Goal: Task Accomplishment & Management: Complete application form

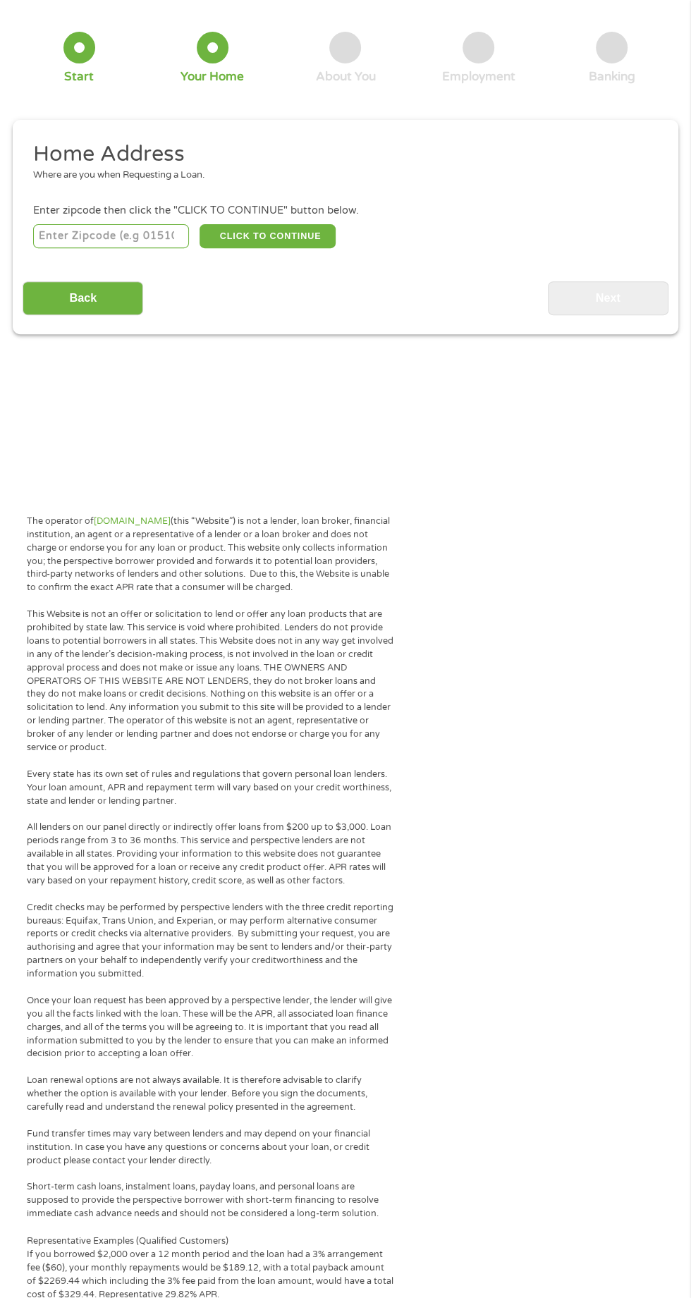
scroll to position [55, 0]
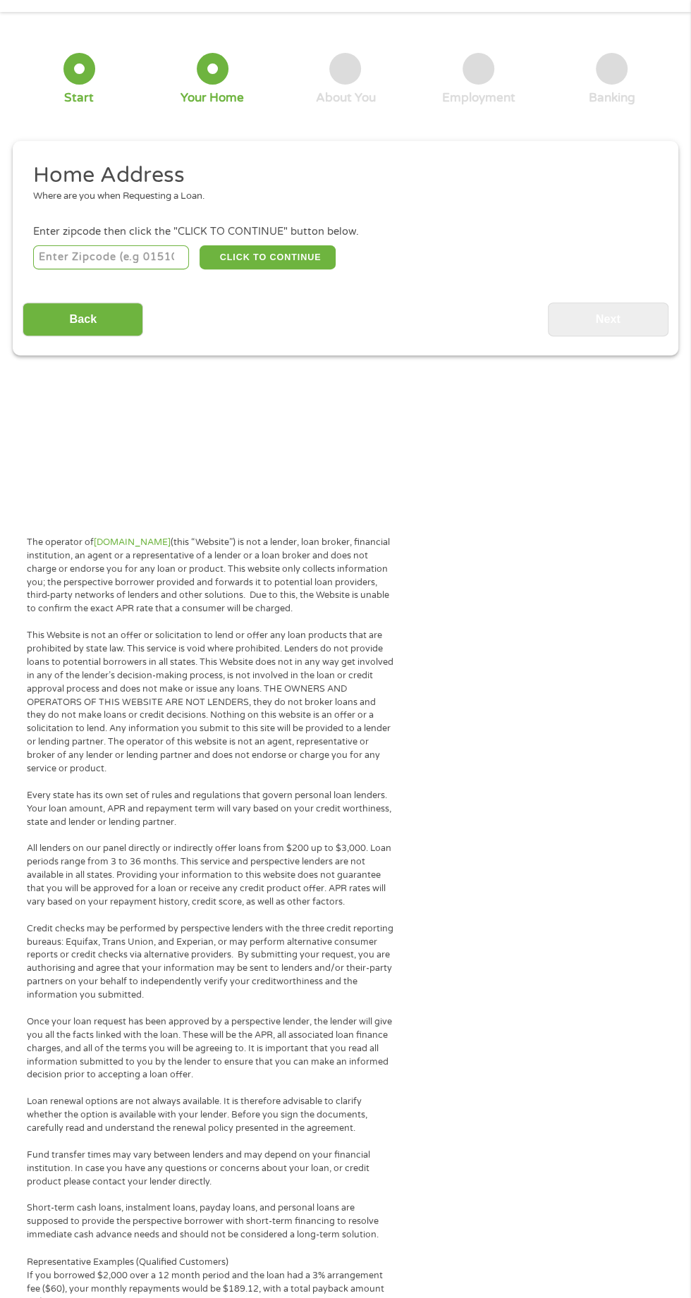
click at [144, 256] on input "number" at bounding box center [111, 257] width 157 height 24
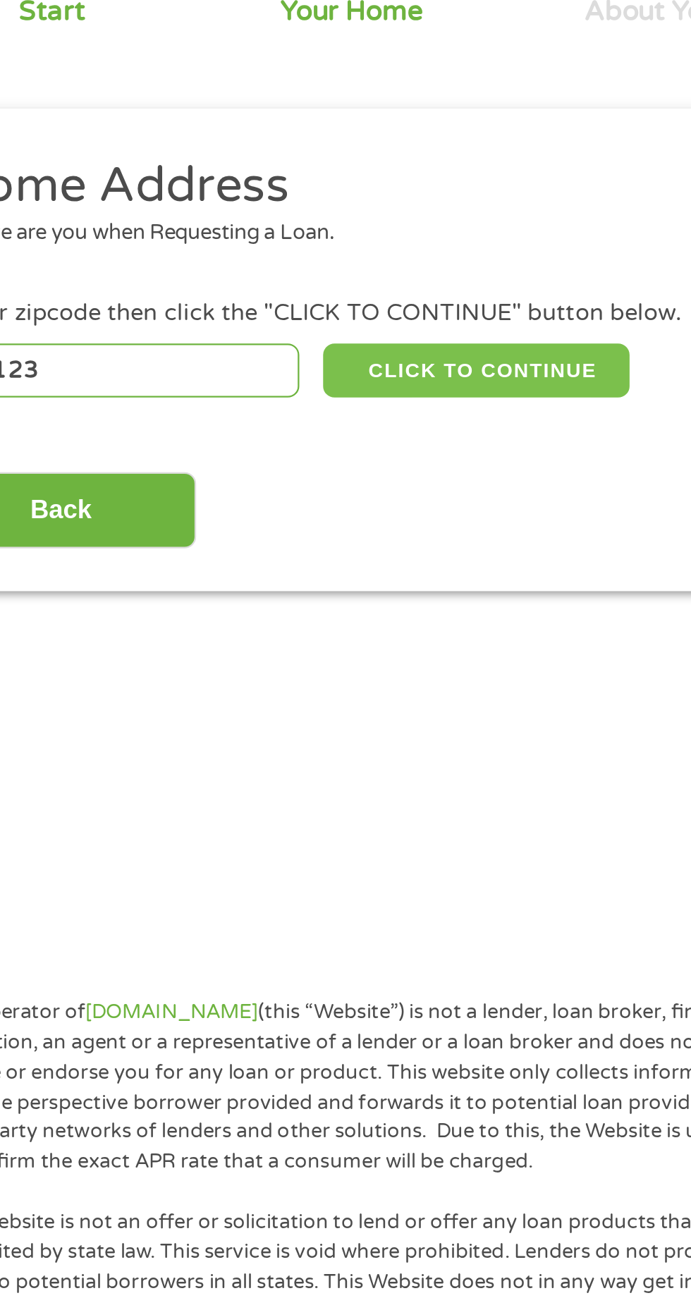
type input "70123"
click at [259, 261] on button "CLICK TO CONTINUE" at bounding box center [268, 257] width 136 height 24
type input "70123"
type input "[GEOGRAPHIC_DATA]"
select select "[US_STATE]"
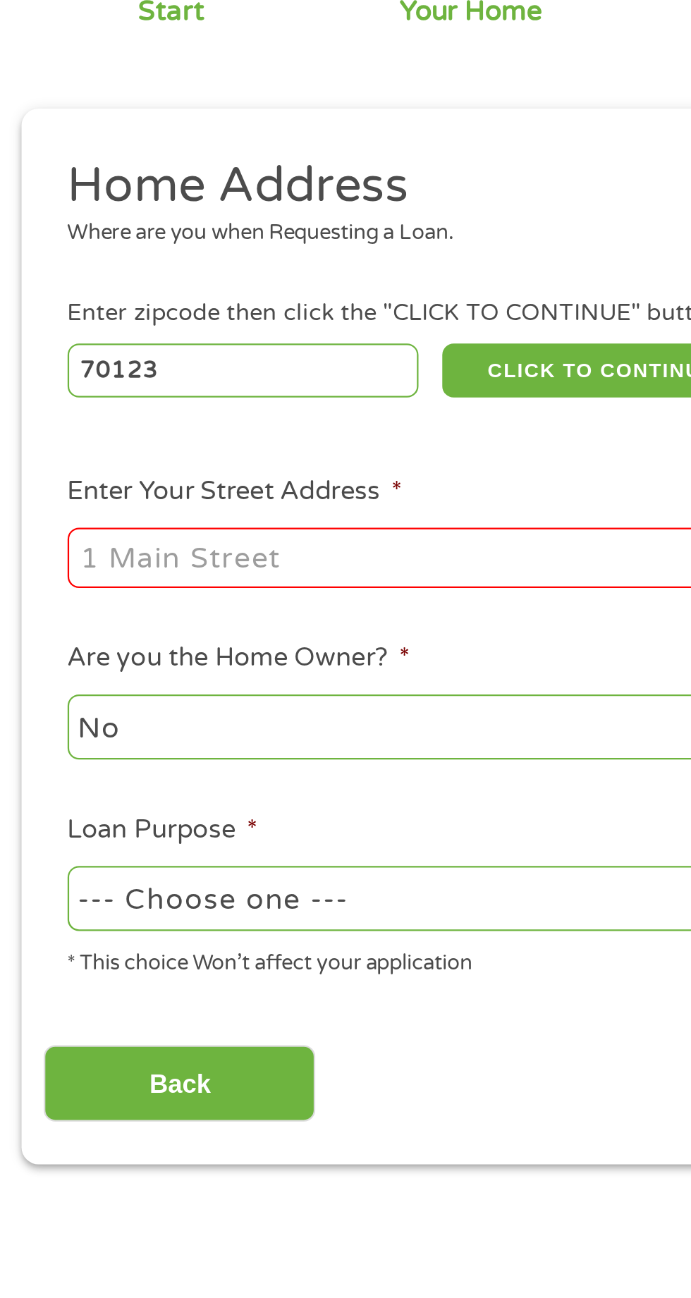
click at [213, 338] on input "Enter Your Street Address *" at bounding box center [184, 340] width 302 height 27
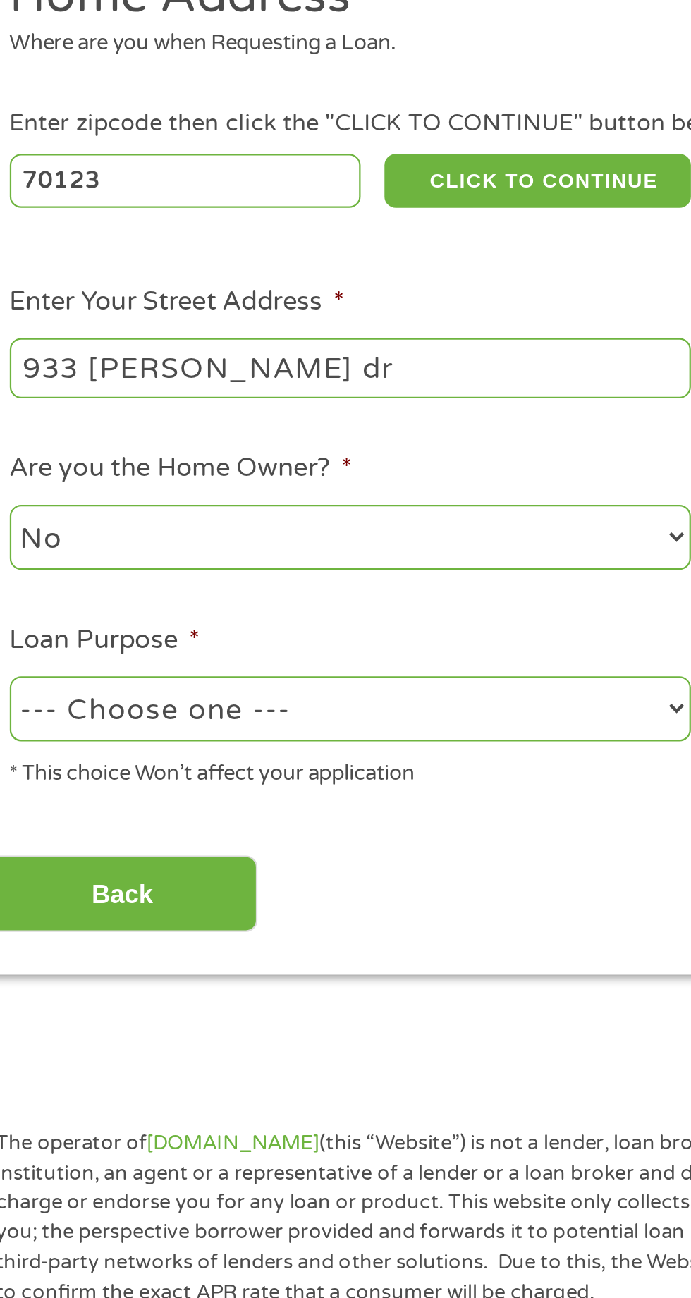
type input "933 [PERSON_NAME] dr"
click at [228, 410] on select "No Yes" at bounding box center [184, 415] width 302 height 29
select select "yes"
click at [226, 493] on select "--- Choose one --- Pay Bills Debt Consolidation Home Improvement Major Purchase…" at bounding box center [184, 491] width 302 height 29
select select "medicalexpenses"
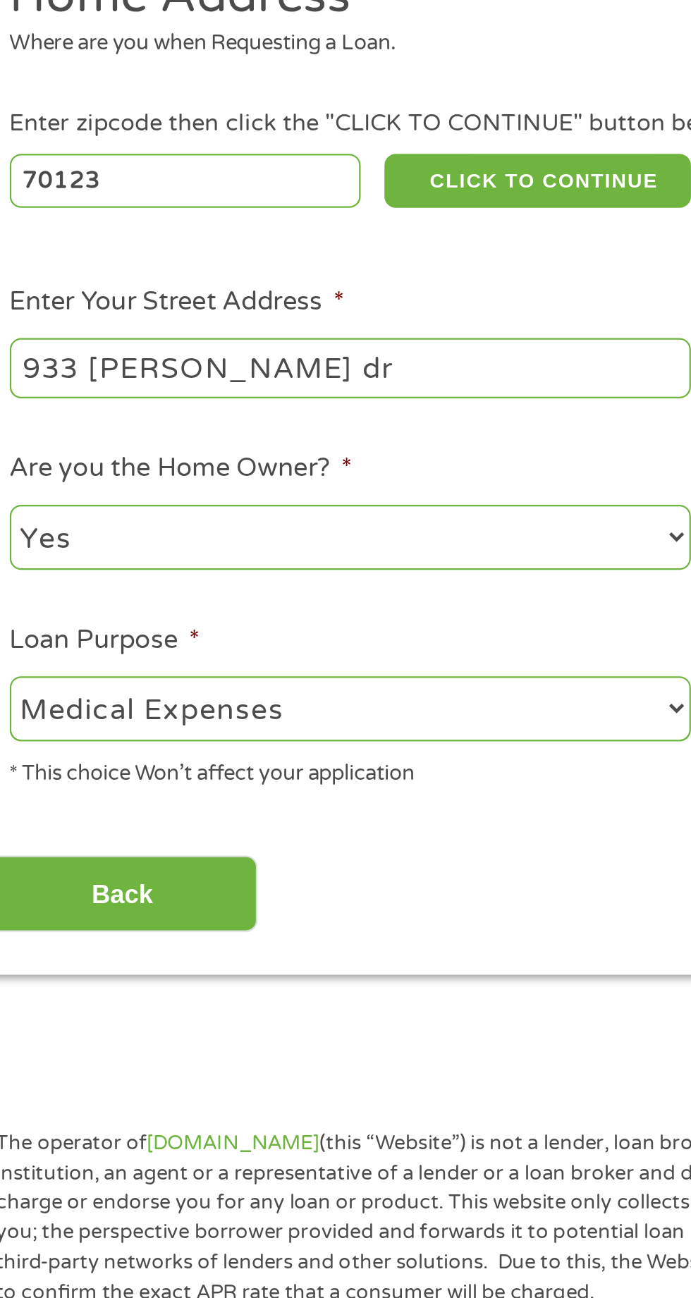
click at [219, 605] on div "This field is hidden when viewing the form gclid This field is hidden when view…" at bounding box center [346, 375] width 666 height 469
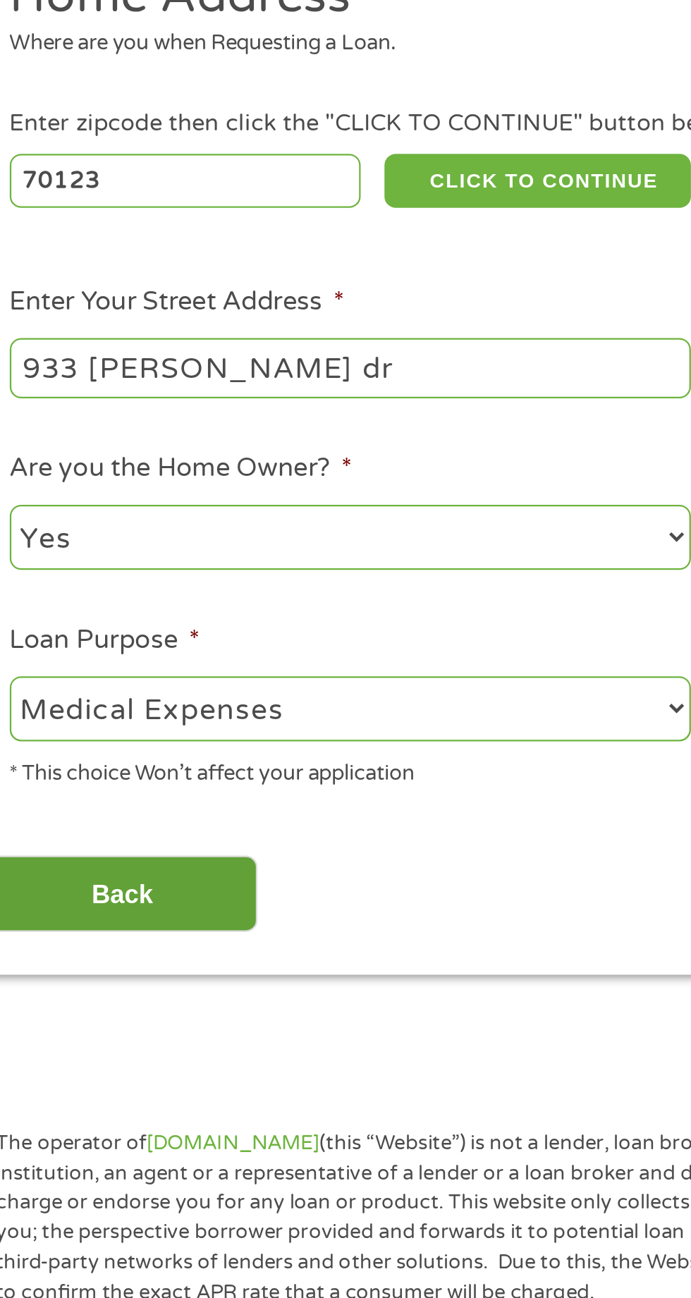
click at [130, 575] on input "Back" at bounding box center [83, 574] width 121 height 35
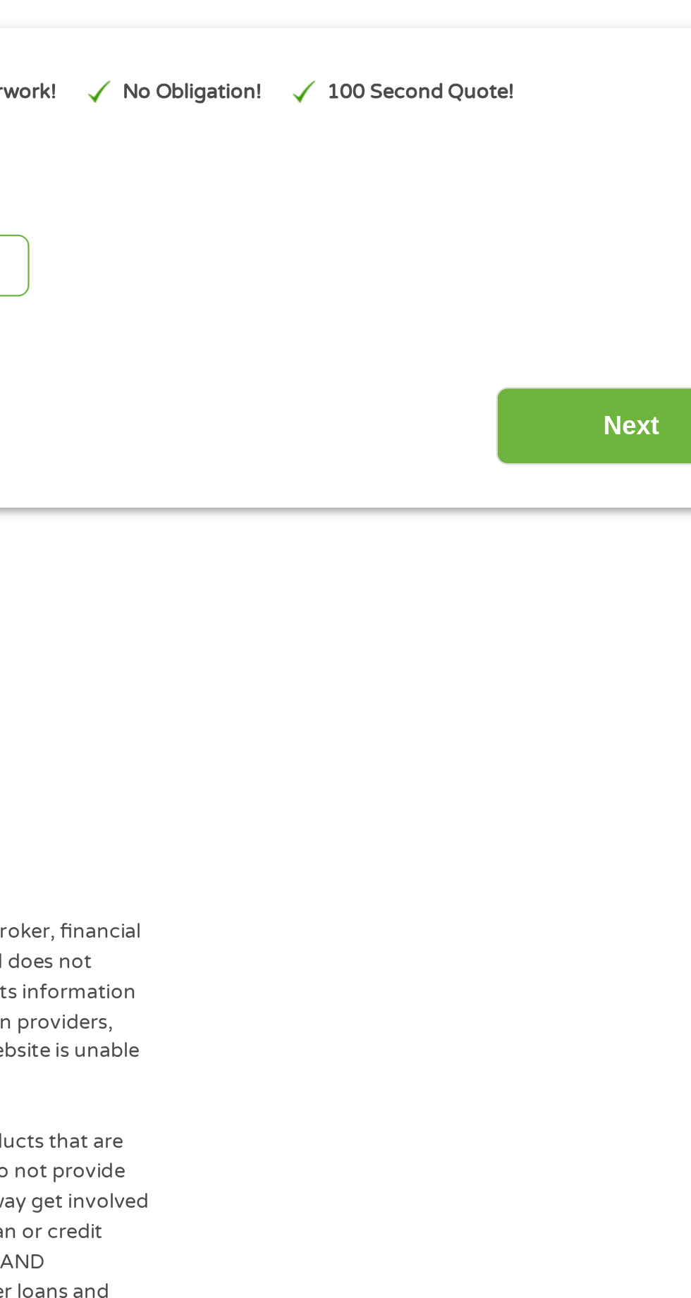
scroll to position [6, 0]
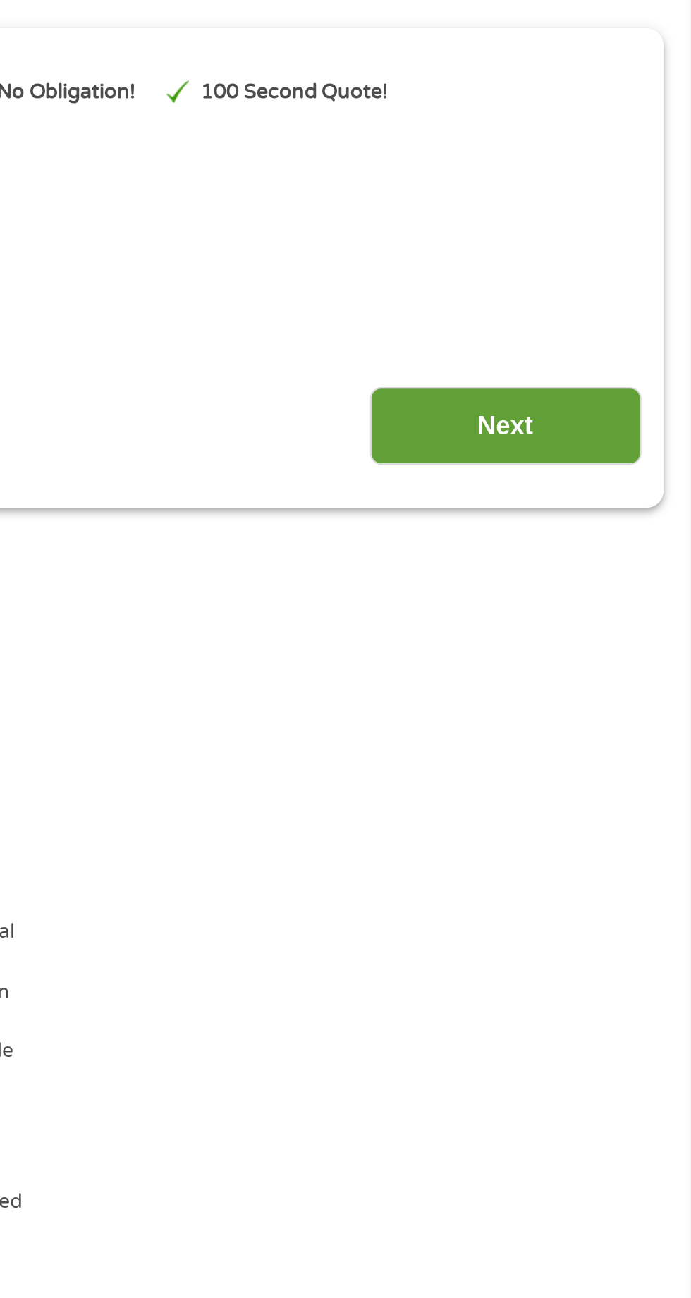
click at [619, 365] on input "Next" at bounding box center [608, 366] width 121 height 35
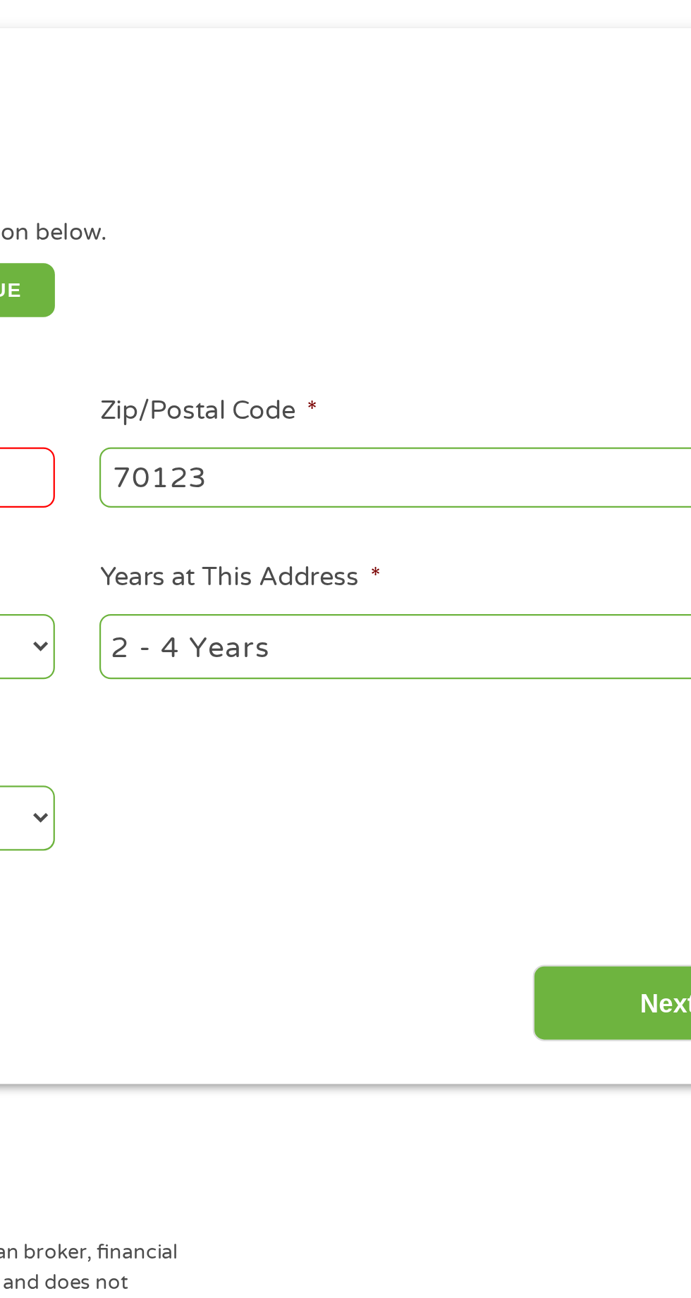
click at [522, 465] on select "1 Year or less 1 - 2 Years 2 - 4 Years Over 4 Years" at bounding box center [506, 464] width 302 height 29
select select "60months"
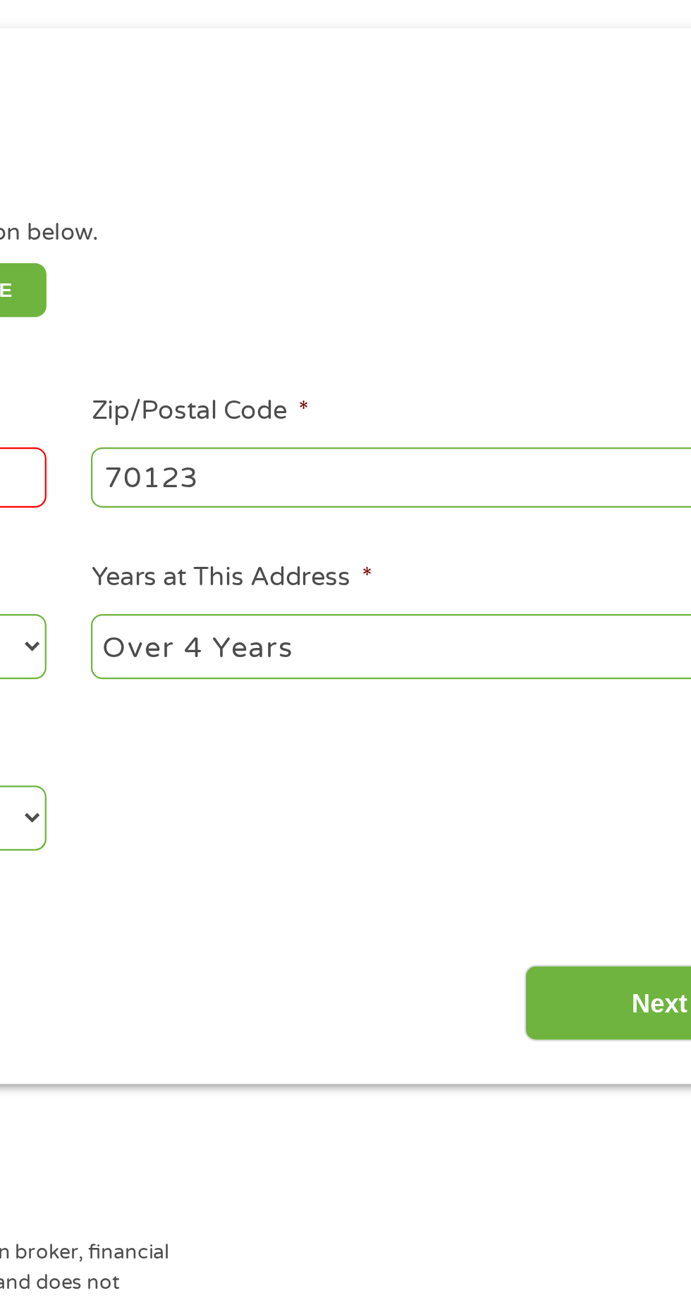
click at [475, 393] on input "70123" at bounding box center [506, 389] width 302 height 27
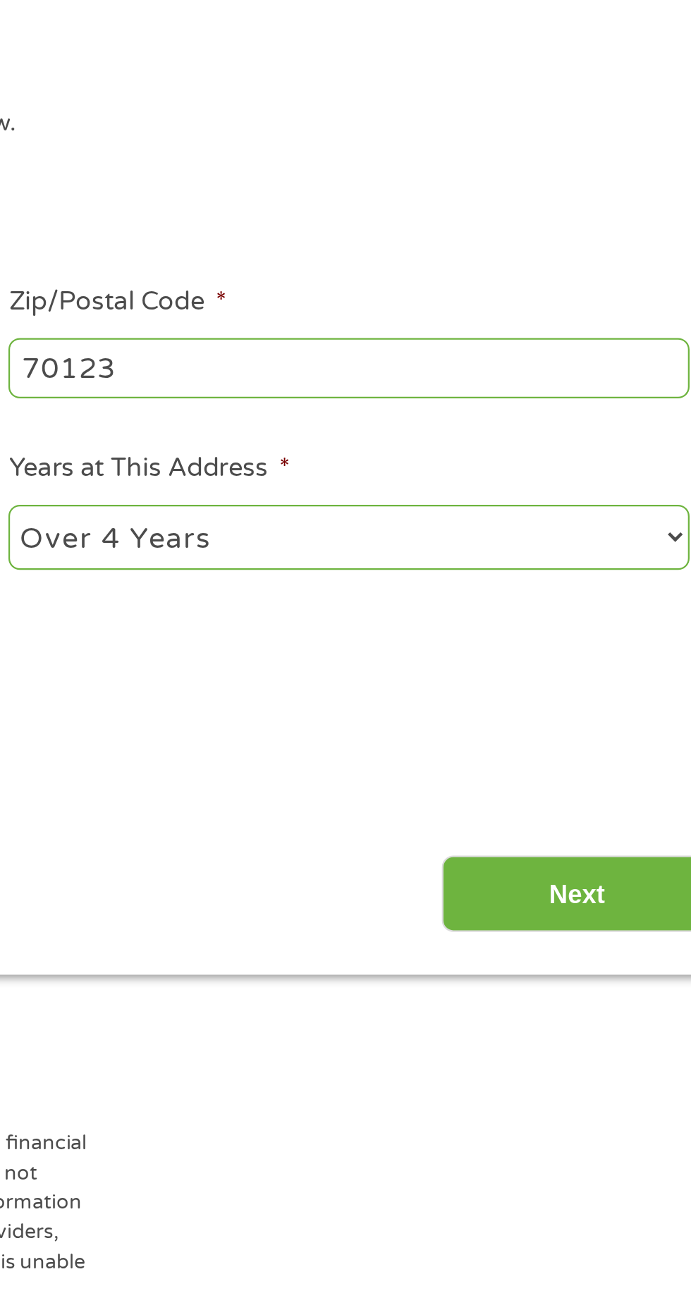
type input "_____"
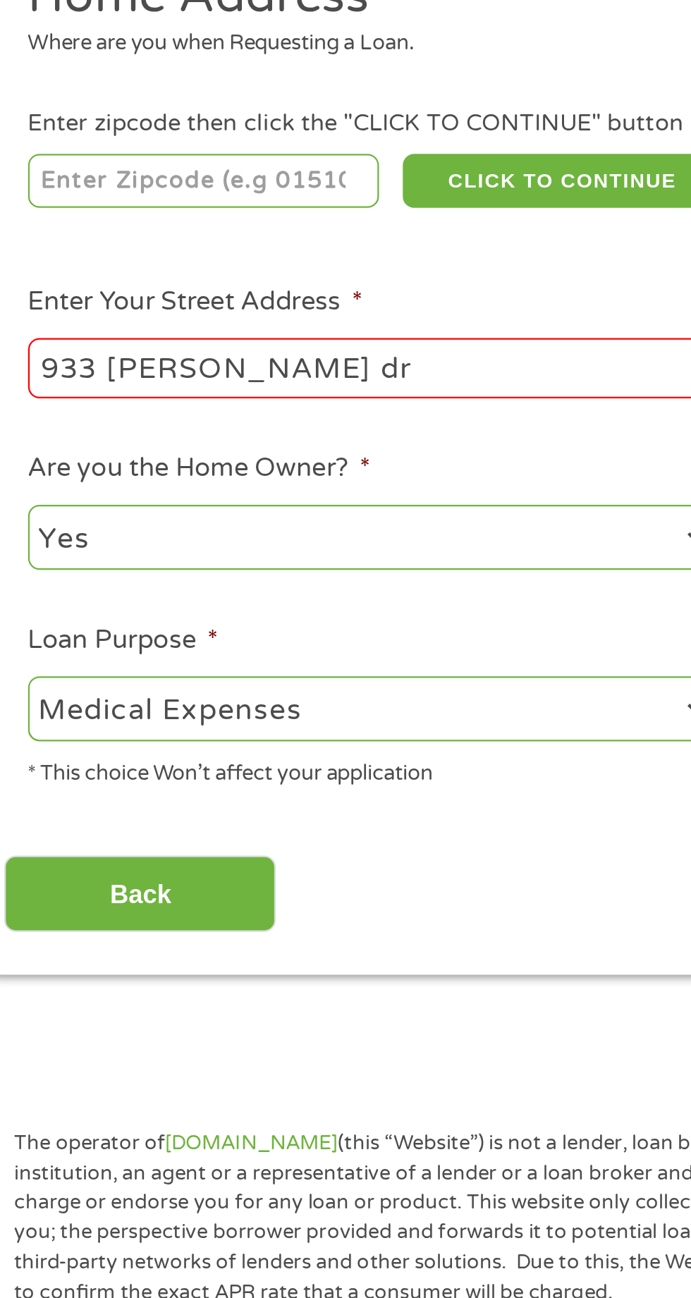
click at [136, 302] on input "number" at bounding box center [111, 306] width 157 height 24
type input "70003"
click at [176, 393] on input "933 [PERSON_NAME] dr" at bounding box center [184, 389] width 302 height 27
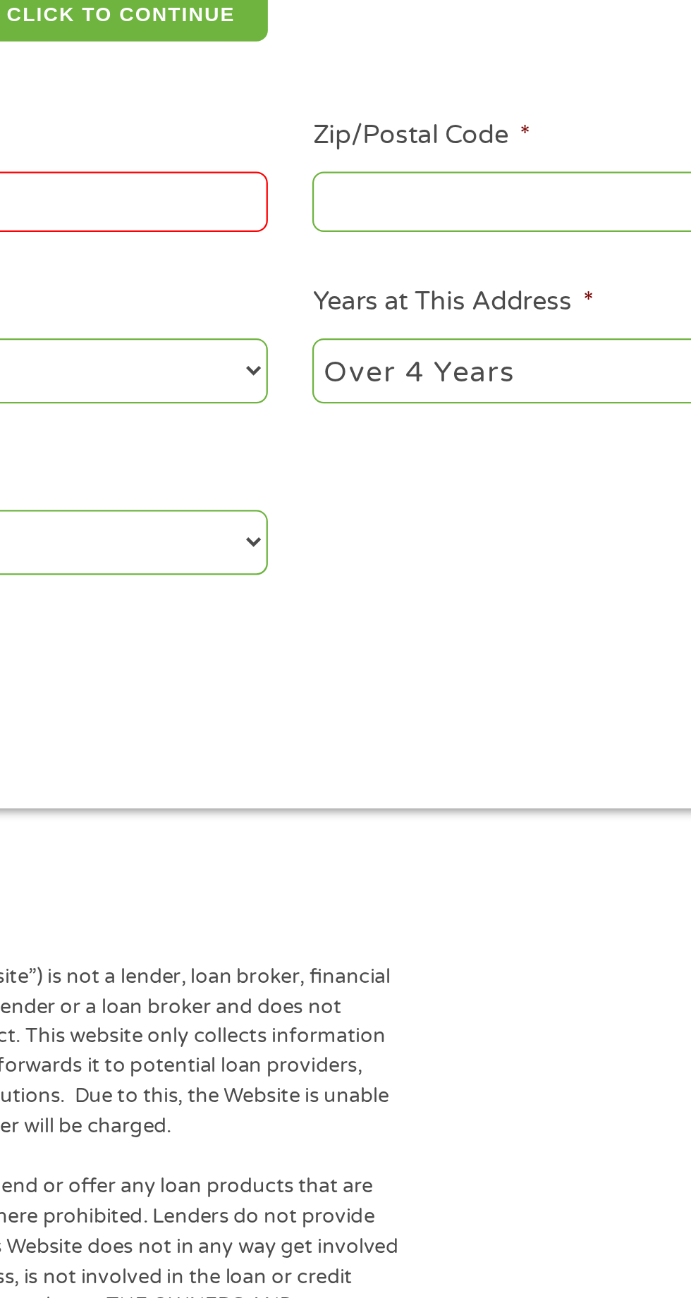
click at [426, 382] on input "Zip/Postal Code *" at bounding box center [506, 389] width 302 height 27
type input "_____"
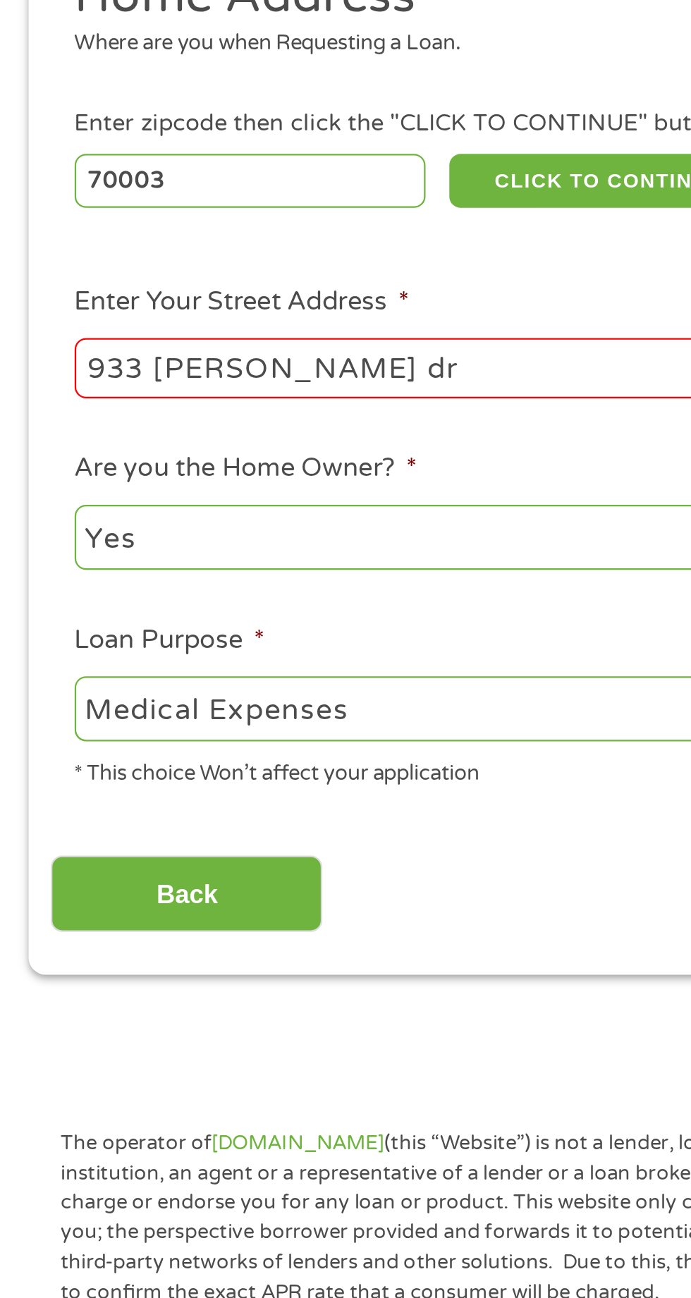
click at [170, 387] on input "933 [PERSON_NAME] dr" at bounding box center [184, 389] width 302 height 27
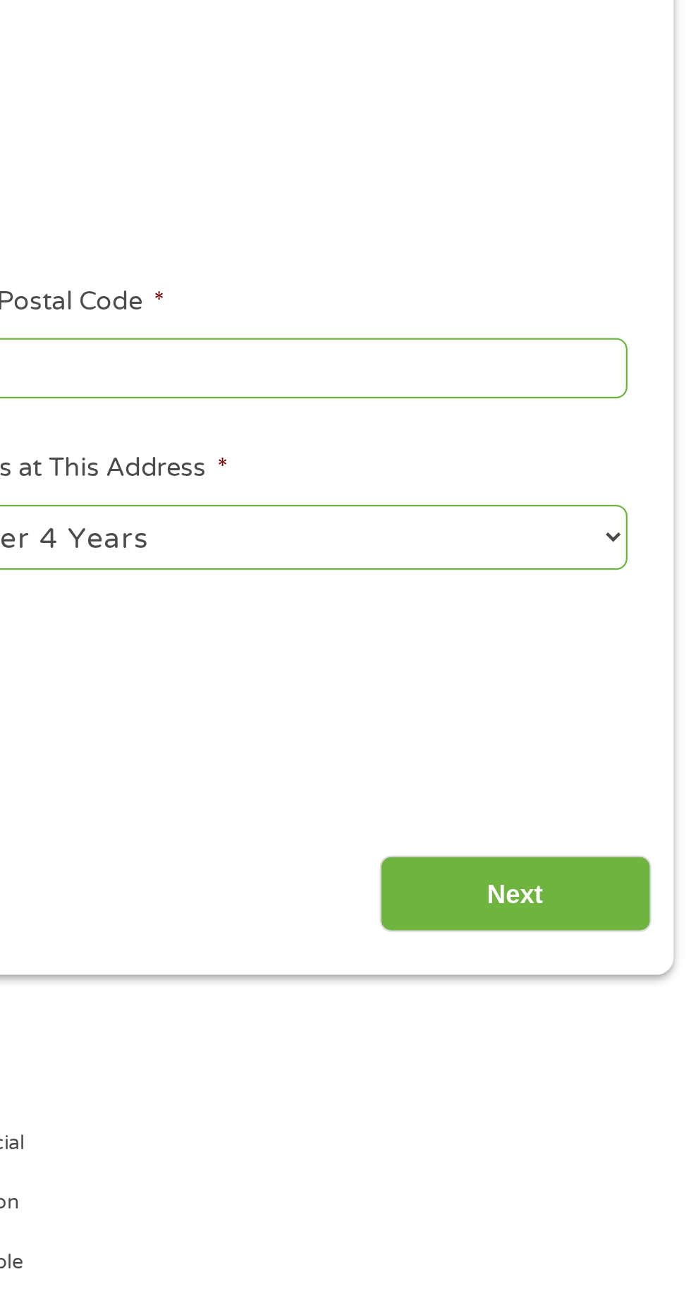
type input "933 [PERSON_NAME] dr [PERSON_NAME] la"
click at [529, 386] on input "Zip/Postal Code *" at bounding box center [506, 389] width 302 height 27
type input "_____"
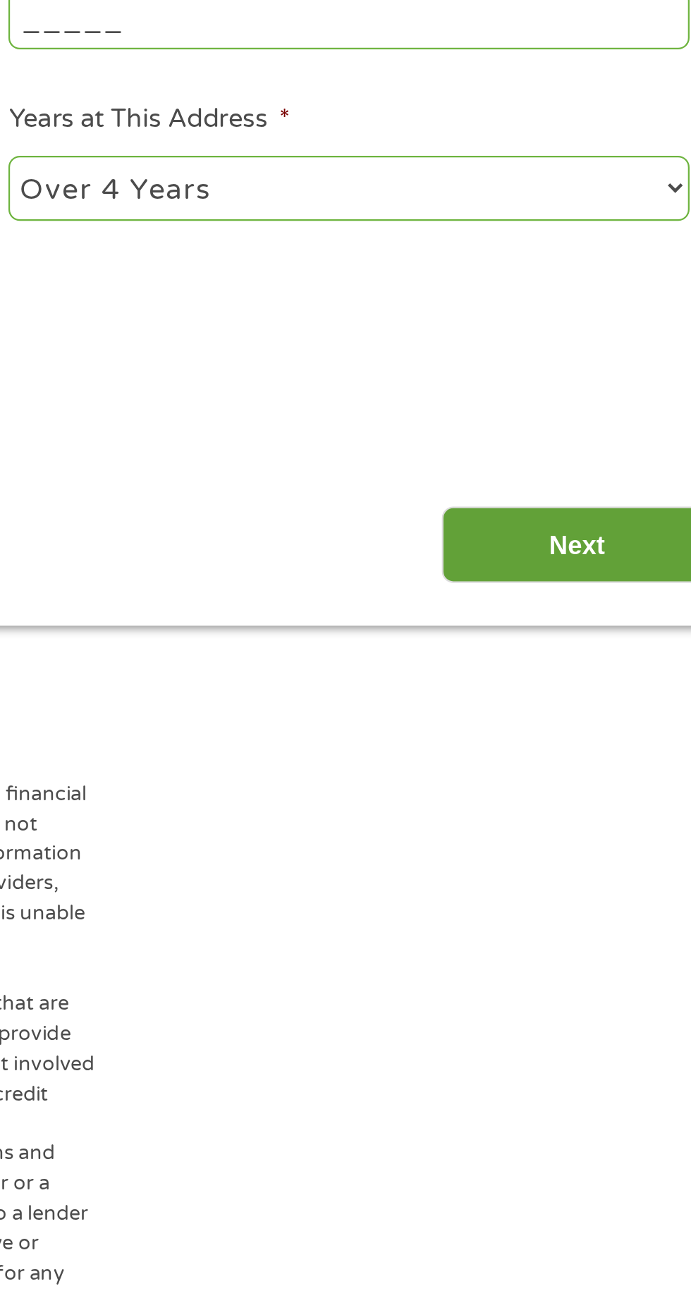
click at [593, 629] on input "Next" at bounding box center [608, 623] width 121 height 35
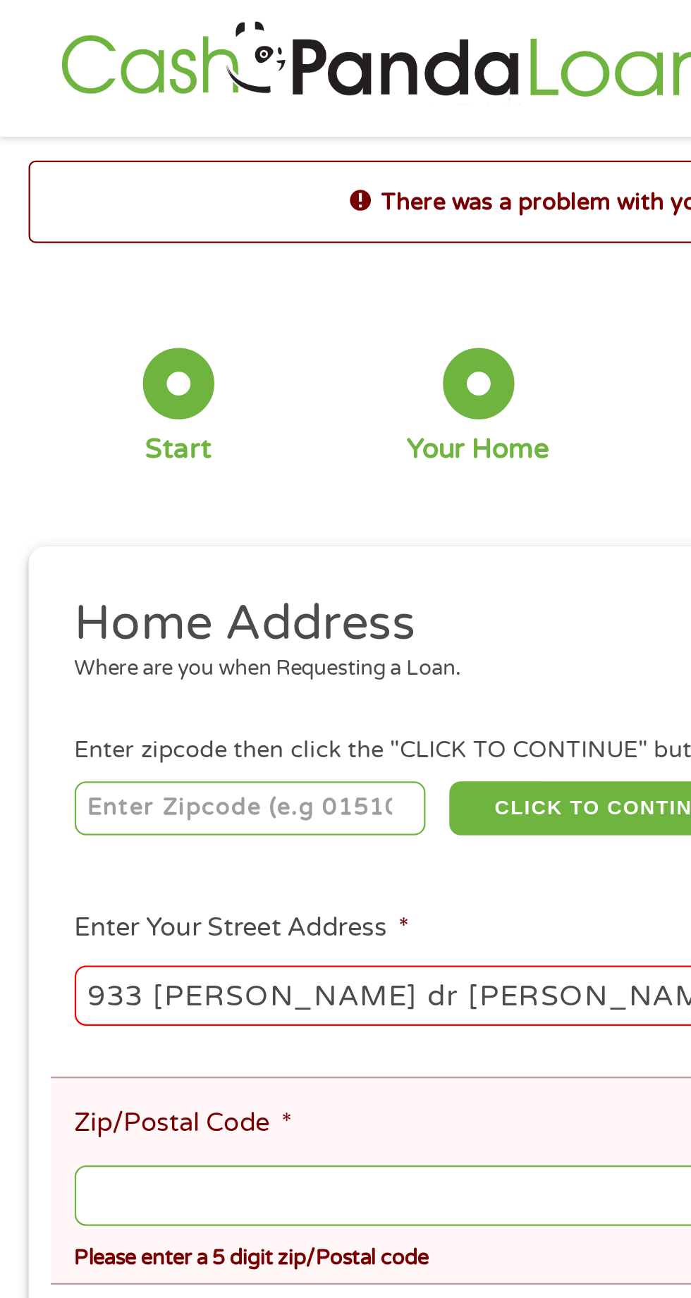
click at [156, 354] on input "number" at bounding box center [111, 359] width 157 height 24
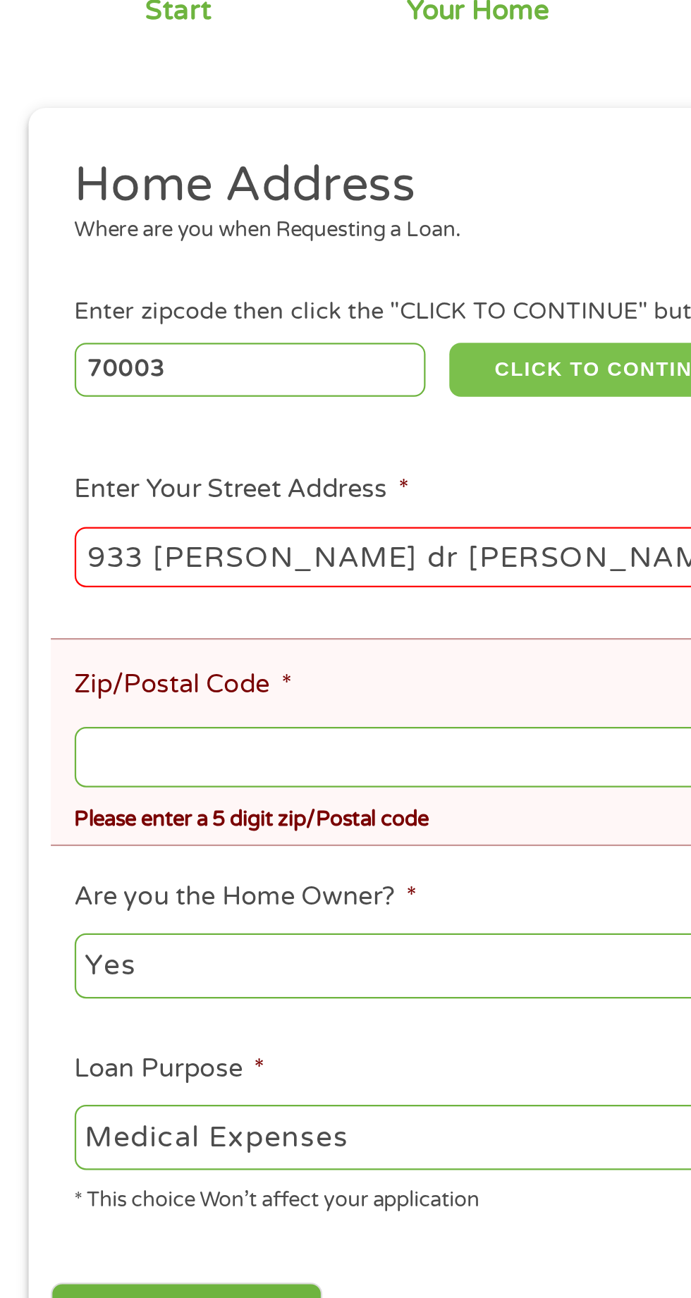
type input "70003"
click at [267, 364] on button "CLICK TO CONTINUE" at bounding box center [268, 359] width 136 height 24
type input "70003"
type input "Metairie"
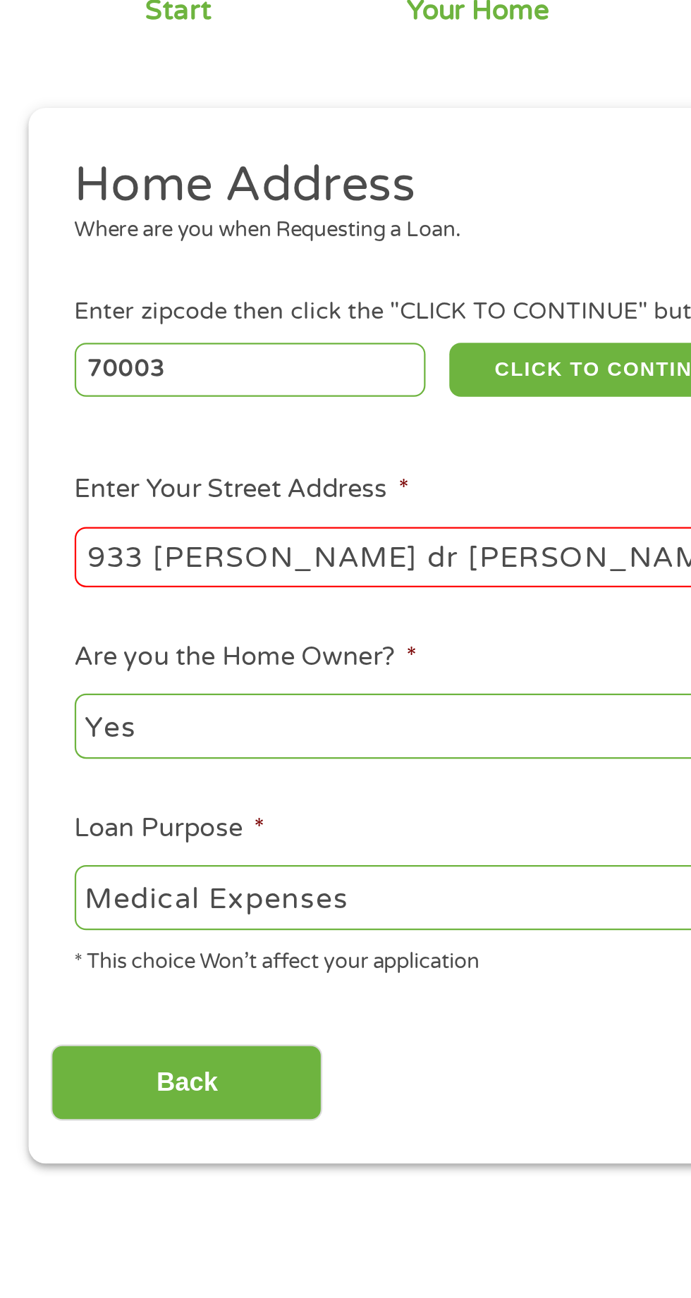
click at [243, 445] on input "933 [PERSON_NAME] dr [PERSON_NAME] la" at bounding box center [184, 442] width 302 height 27
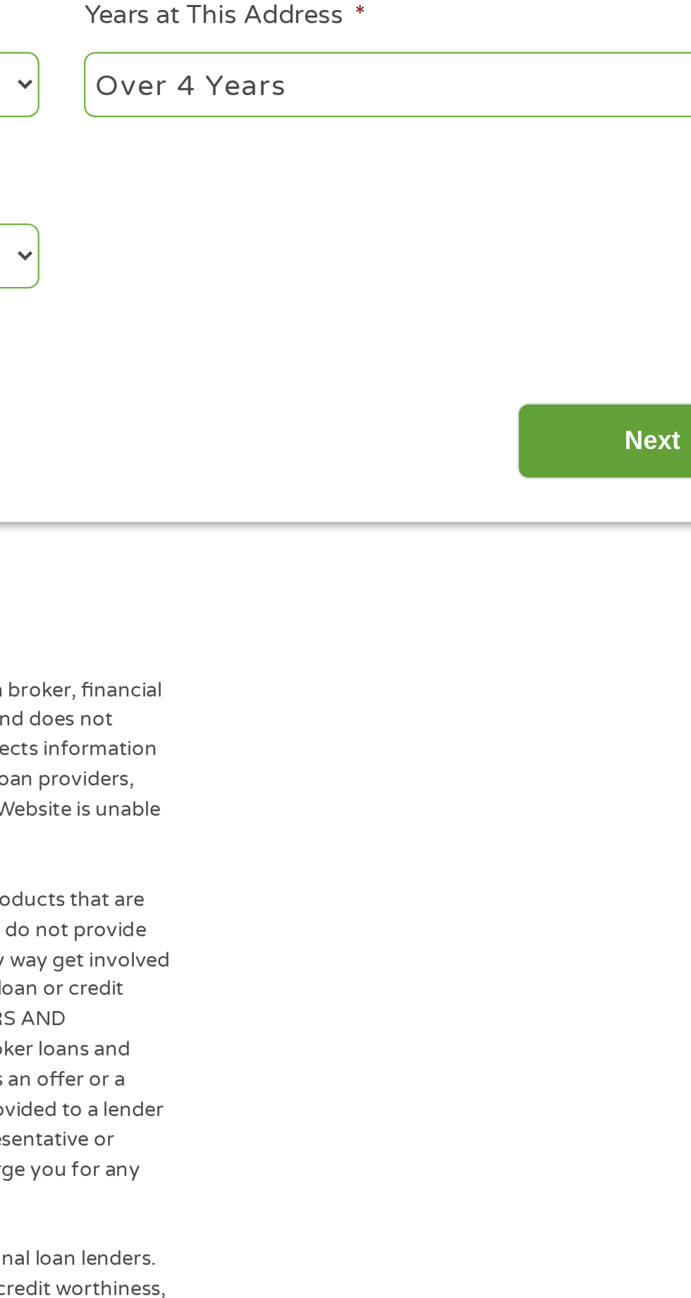
type input "933 [PERSON_NAME] dr"
click at [599, 673] on input "Next" at bounding box center [608, 676] width 121 height 35
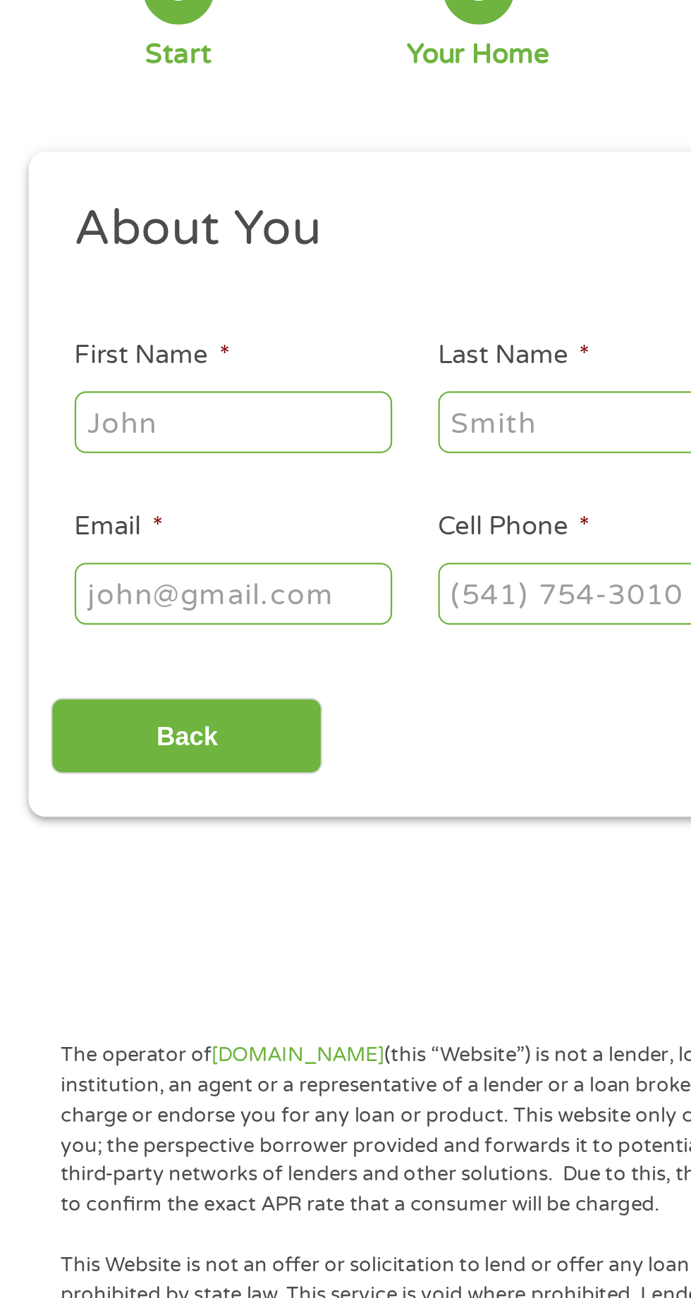
click at [155, 311] on input "First Name *" at bounding box center [103, 309] width 141 height 27
type input "[PERSON_NAME]"
type input "[US_STATE]"
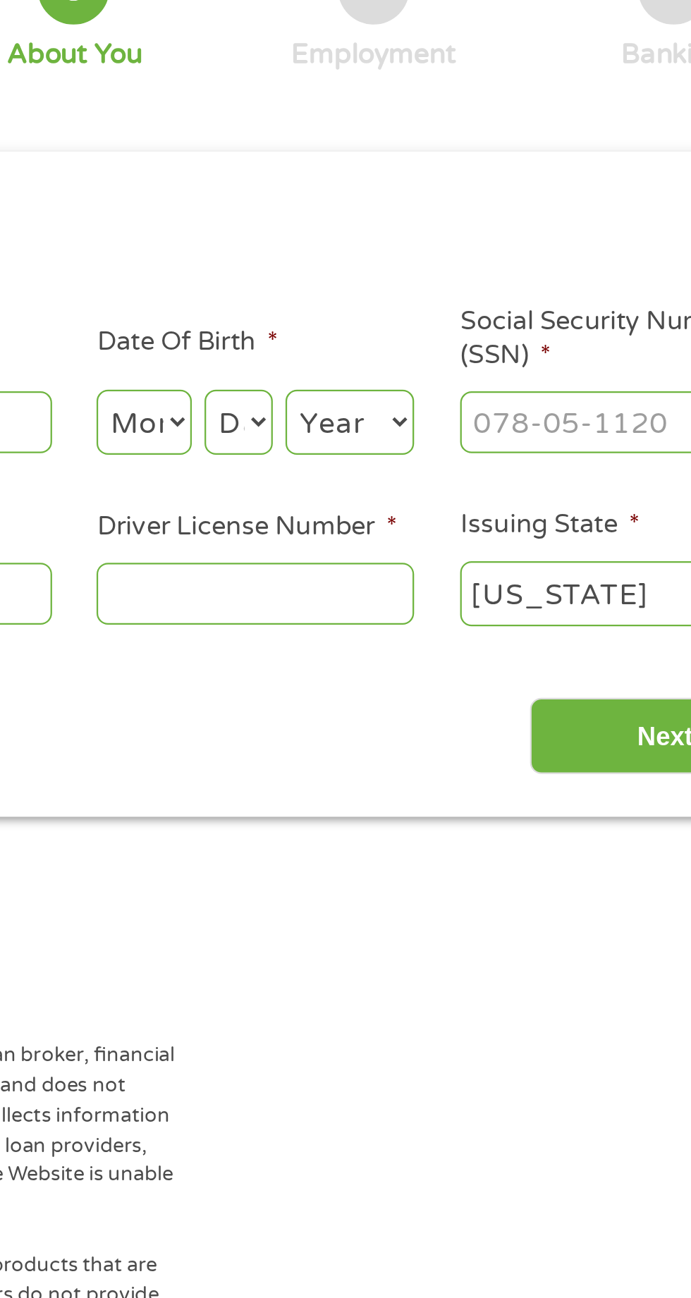
click at [389, 312] on select "Month 1 2 3 4 5 6 7 8 9 10 11 12" at bounding box center [376, 309] width 42 height 29
select select "5"
click at [429, 314] on select "Day 1 2 3 4 5 6 7 8 9 10 11 12 13 14 15 16 17 18 19 20 21 22 23 24 25 26 27 28 …" at bounding box center [418, 309] width 30 height 29
select select "3"
click at [485, 319] on select "Year [DATE] 2006 2005 2004 2003 2002 2001 2000 1999 1998 1997 1996 1995 1994 19…" at bounding box center [467, 309] width 57 height 29
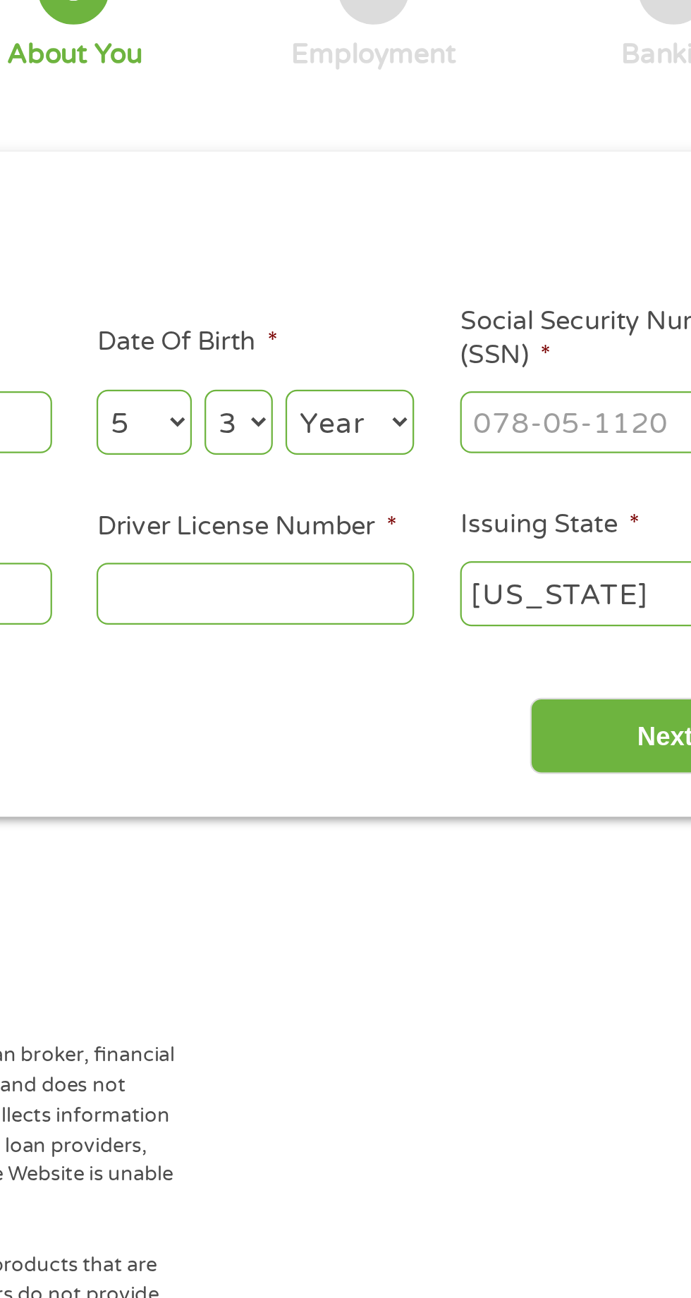
select select "1989"
click at [569, 317] on input "Social Security Number (SSN) *" at bounding box center [587, 309] width 141 height 27
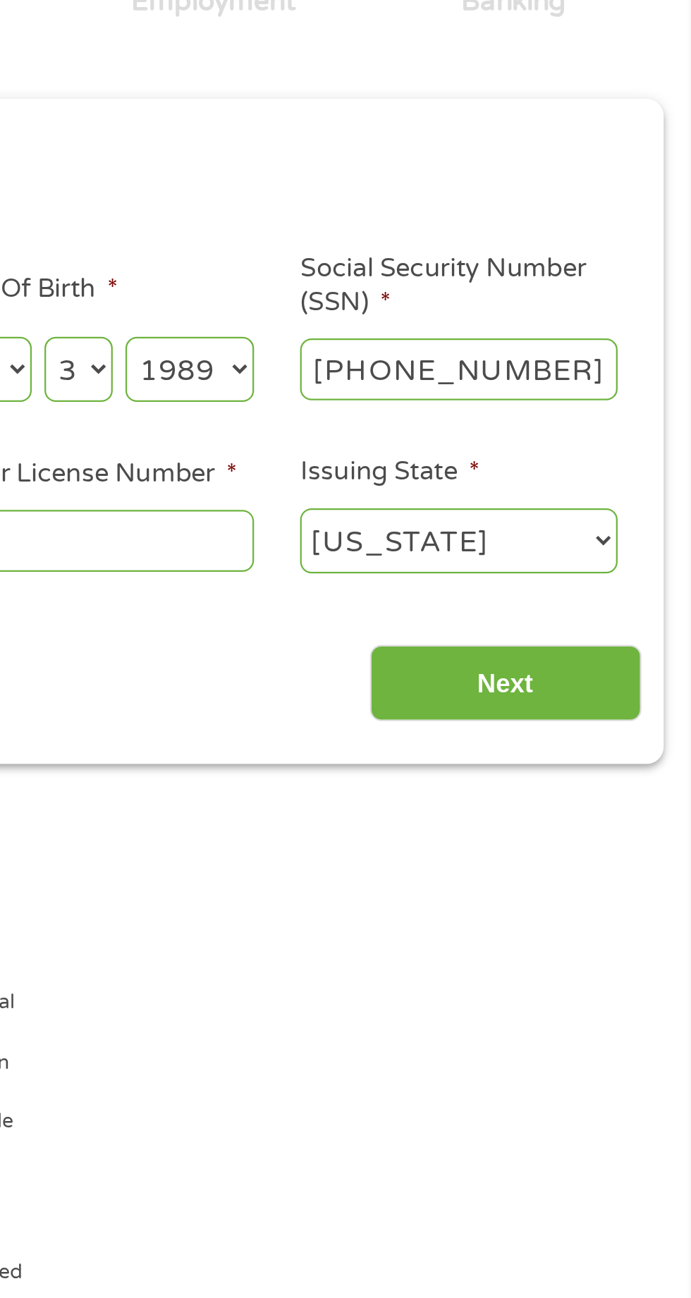
type input "434-75-7730"
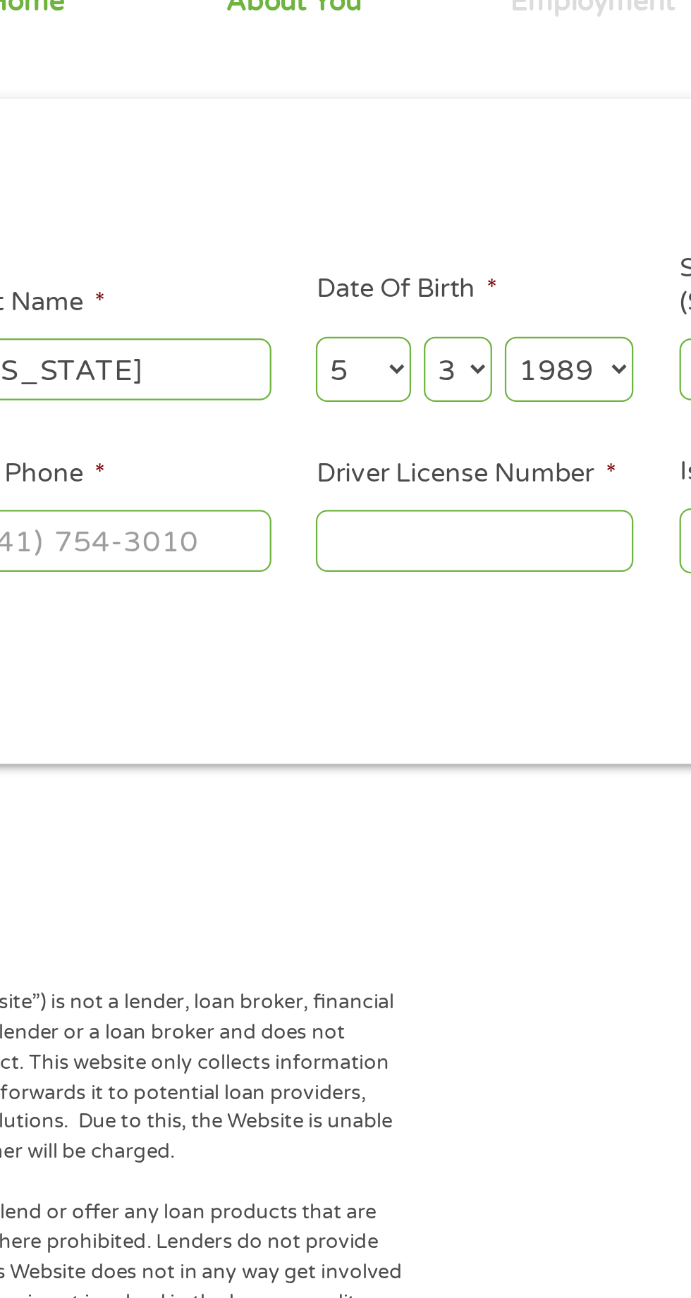
click at [412, 388] on input "Driver License Number *" at bounding box center [425, 385] width 141 height 27
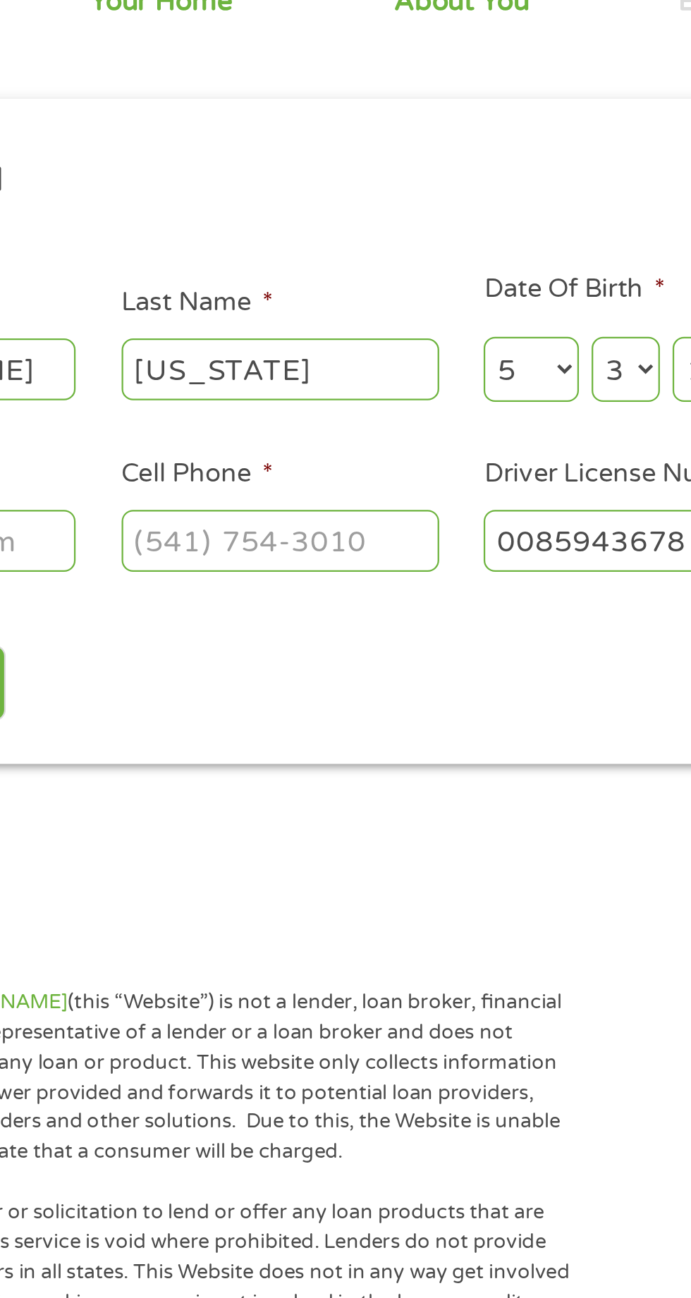
type input "0085943678"
click at [291, 388] on input "Cell Phone *" at bounding box center [265, 385] width 141 height 27
type input "[PHONE_NUMBER]"
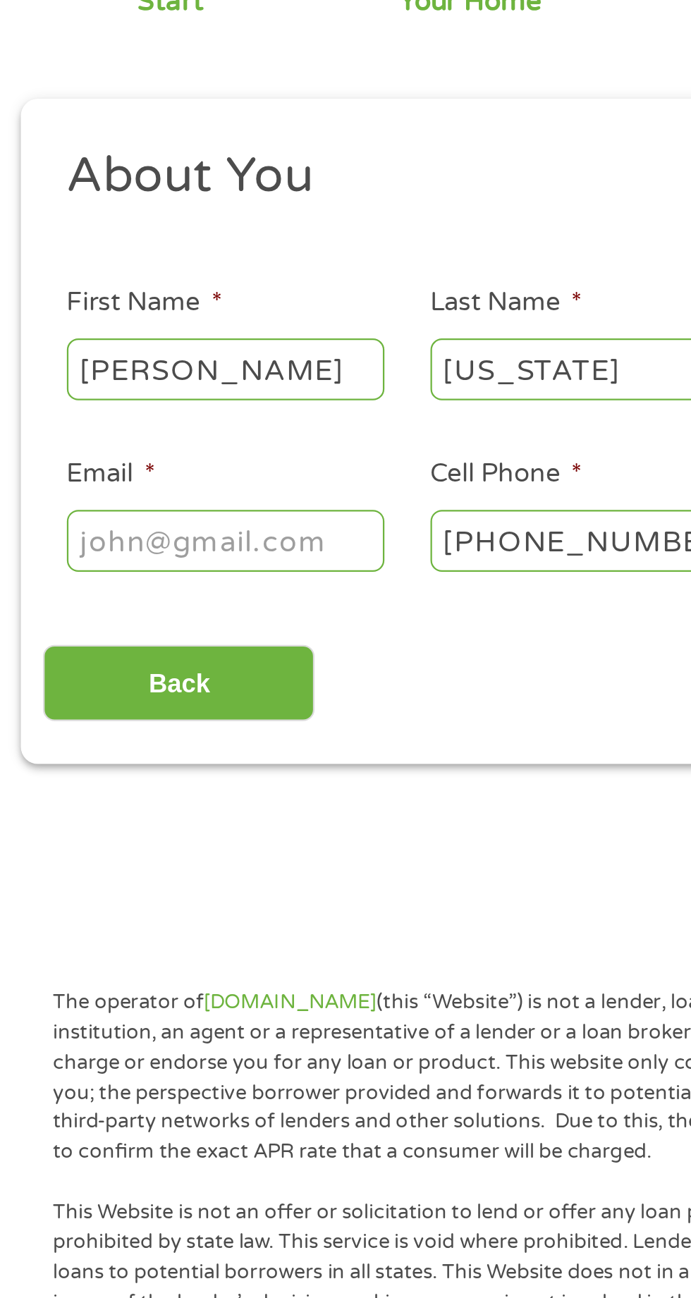
click at [141, 379] on input "Email *" at bounding box center [103, 385] width 141 height 27
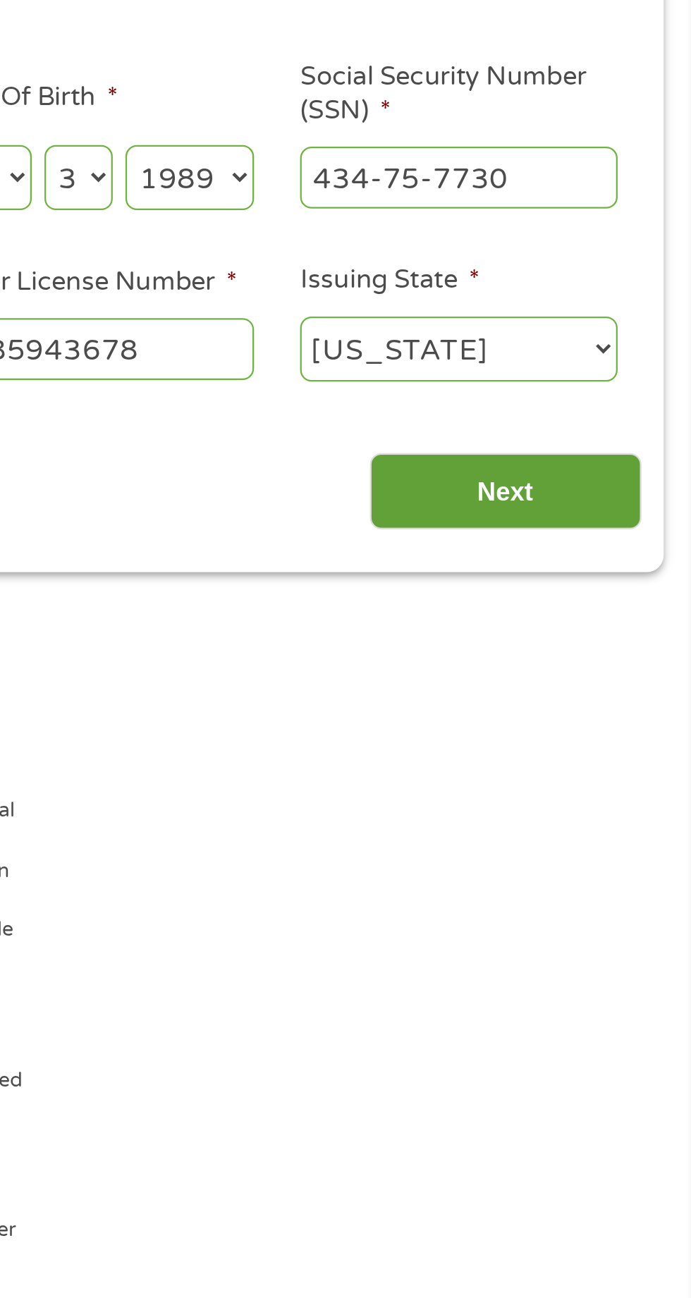
type input "[EMAIL_ADDRESS][DOMAIN_NAME]"
click at [616, 453] on input "Next" at bounding box center [608, 449] width 121 height 35
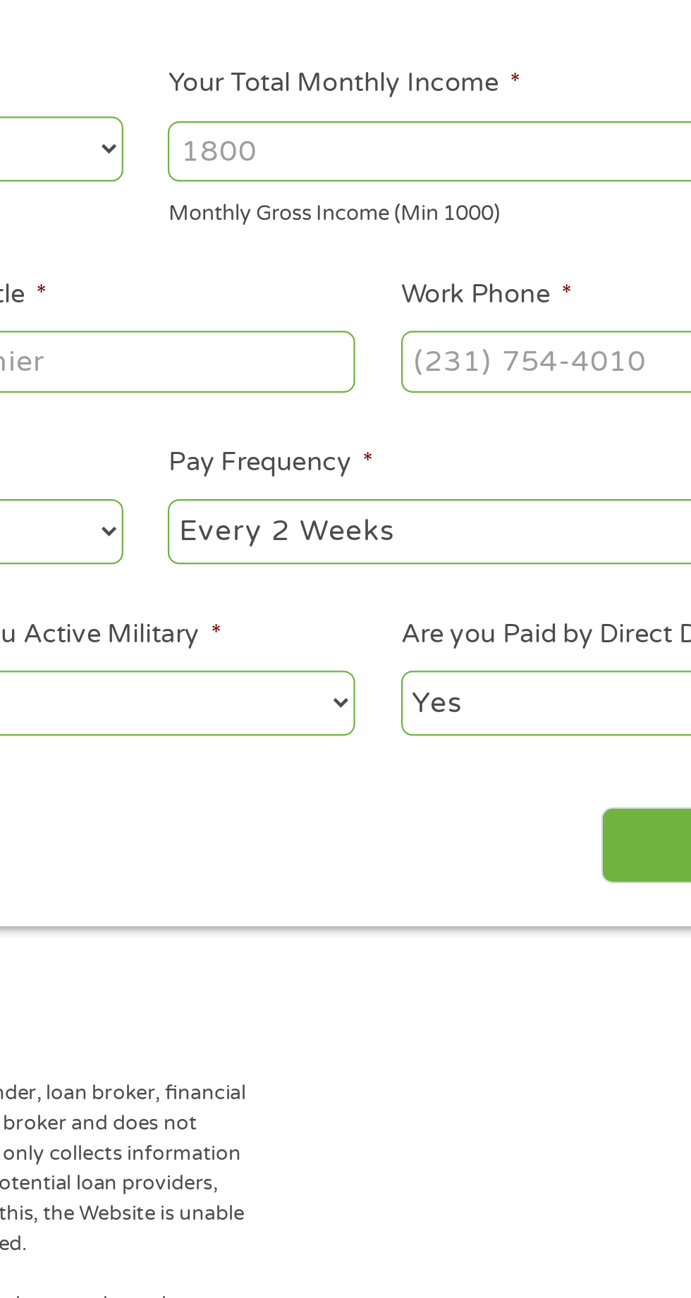
click at [441, 295] on input "Your Total Monthly Income *" at bounding box center [506, 298] width 302 height 27
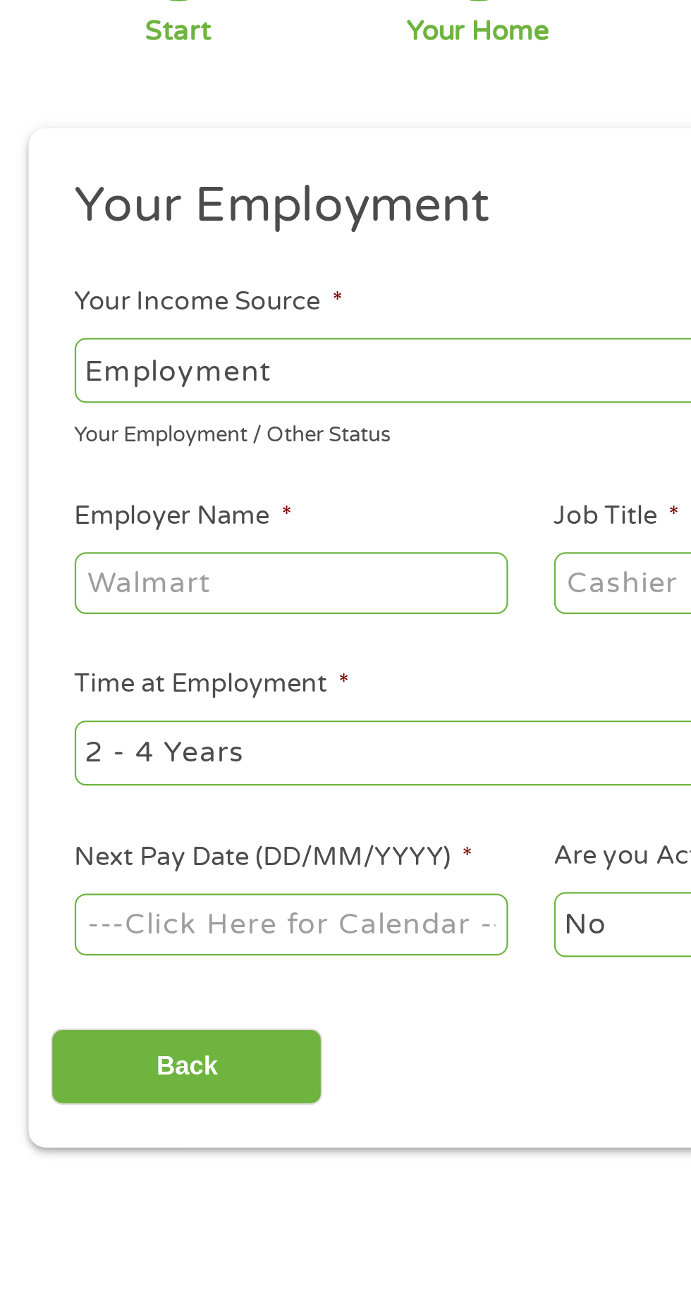
type input "4000"
click at [174, 392] on input "Employer Name *" at bounding box center [129, 391] width 192 height 27
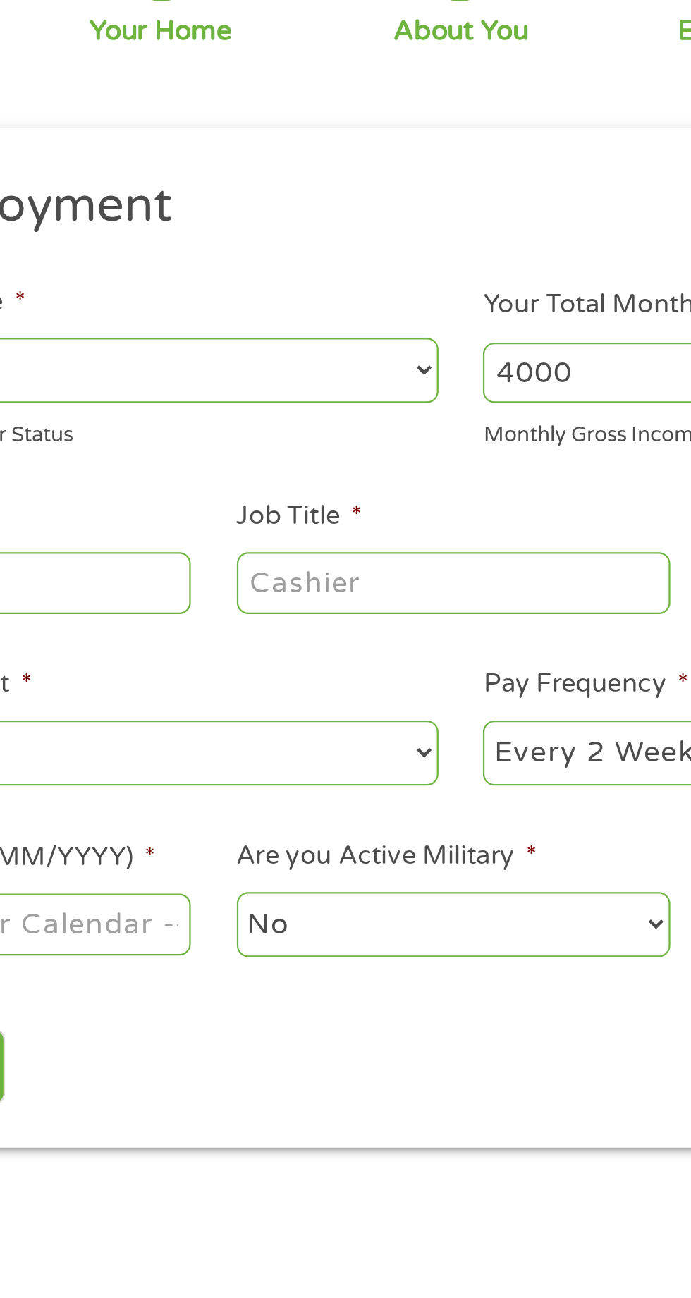
type input "Set and service"
click at [298, 387] on input "Job Title *" at bounding box center [342, 391] width 192 height 27
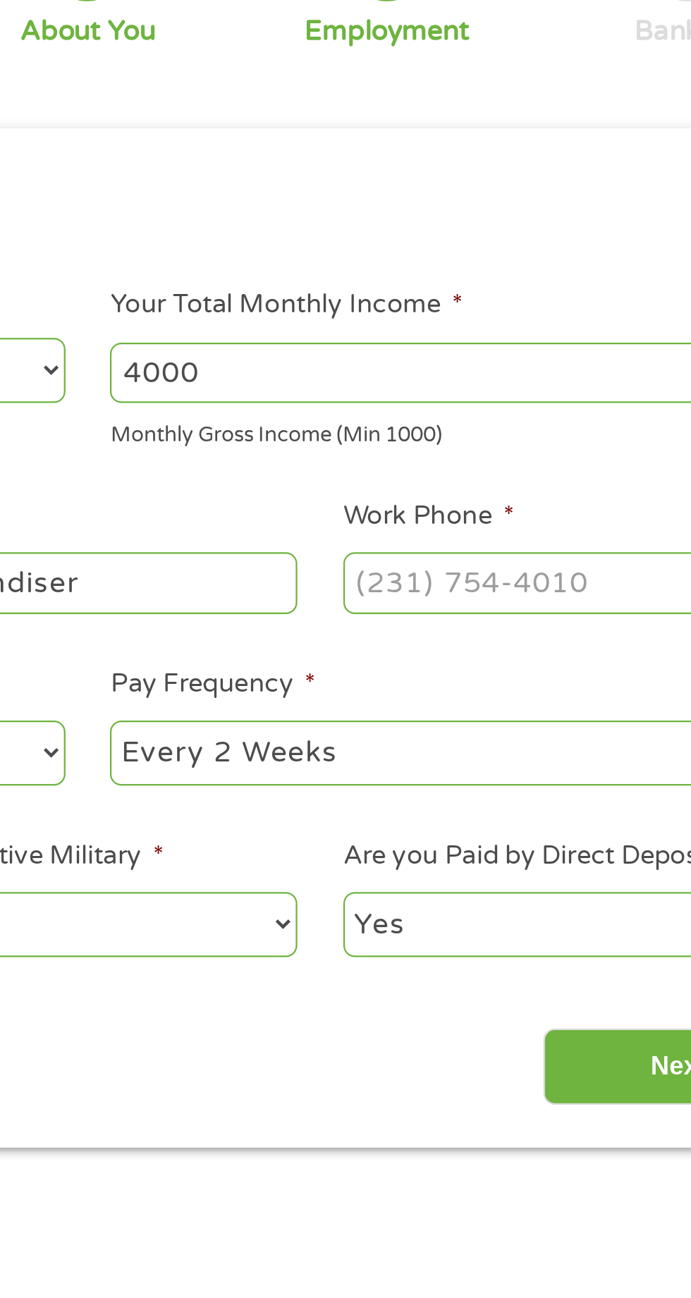
type input "Merchandiser"
click at [516, 388] on input "Work Phone *" at bounding box center [555, 391] width 192 height 27
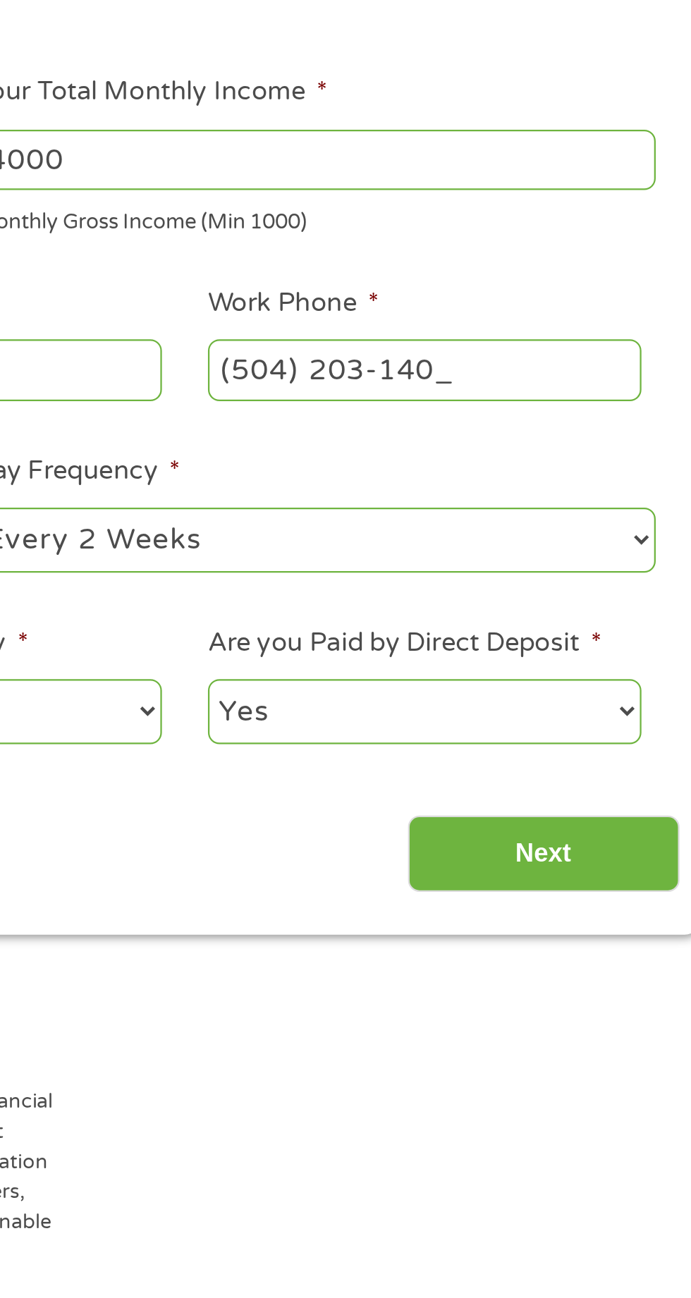
type input "[PHONE_NUMBER]"
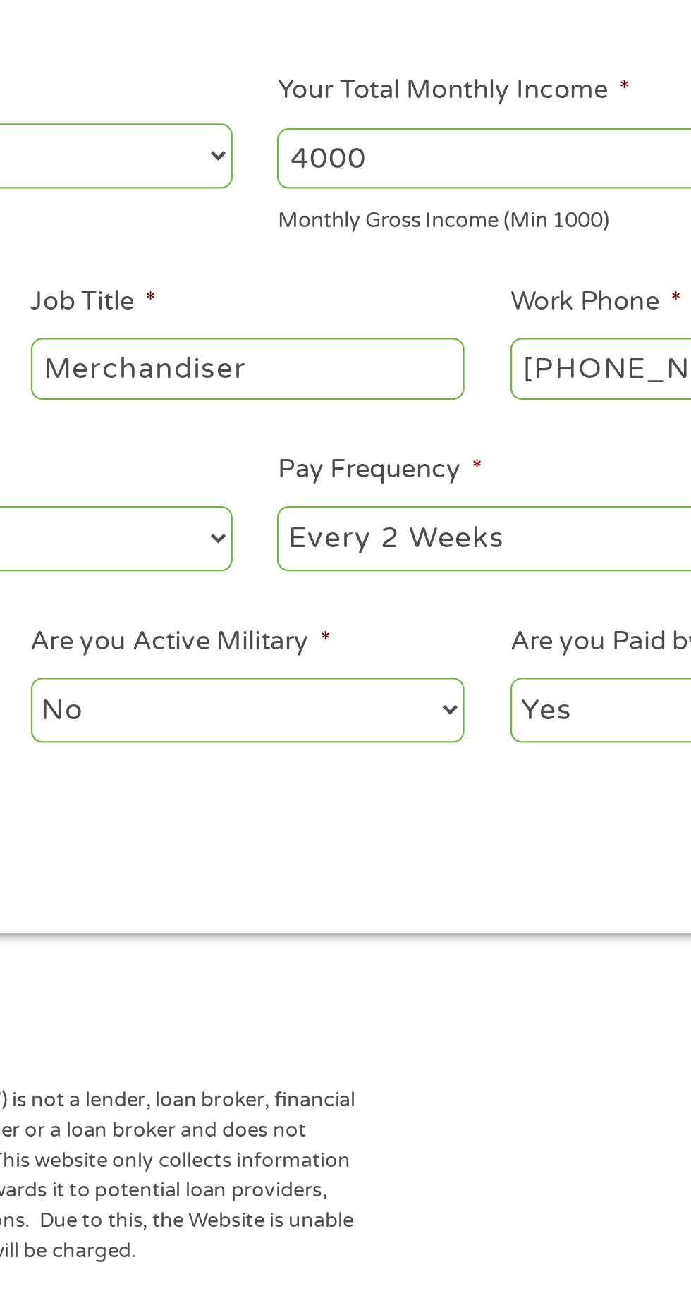
click at [456, 465] on select "--- Choose one --- Every 2 Weeks Every Week Monthly Semi-Monthly" at bounding box center [506, 467] width 302 height 29
select select "weekly"
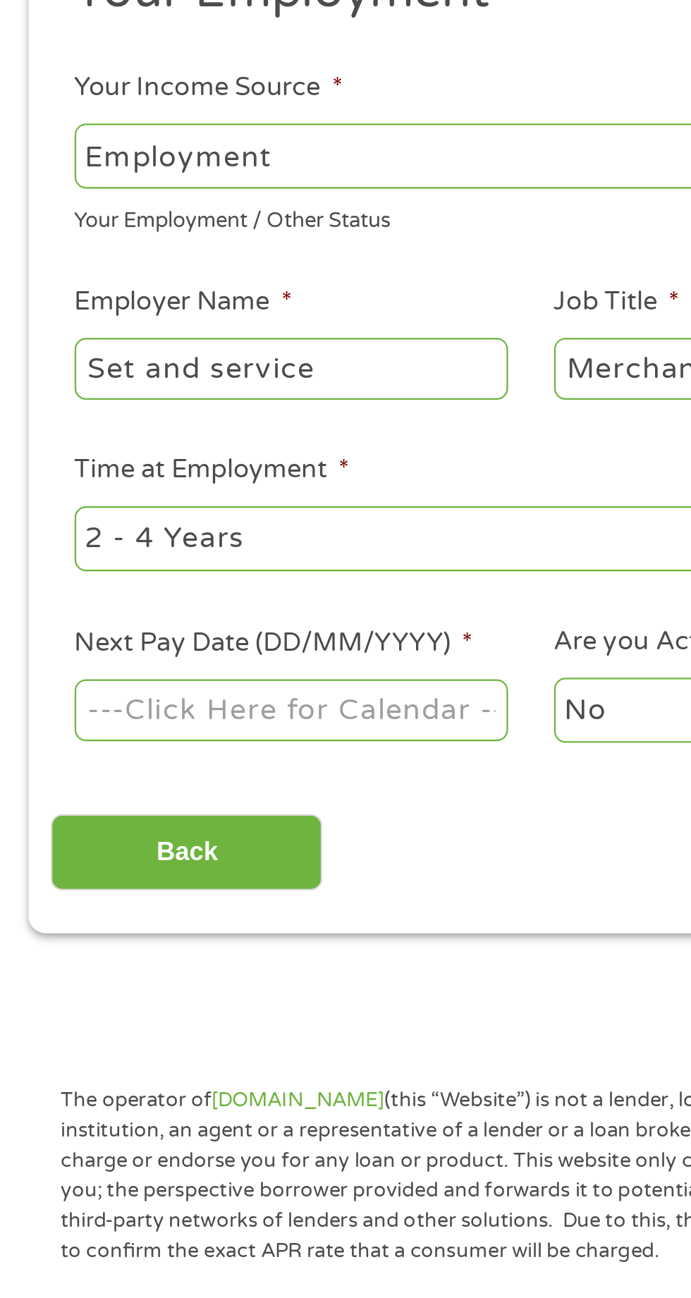
click at [176, 542] on body "Home Get Loan Offer How it works FAQs Blog Cash Loans Quick Loans Online Loans …" at bounding box center [345, 1068] width 691 height 2149
click at [153, 540] on input "Next Pay Date (DD/MM/YYYY) *" at bounding box center [129, 543] width 192 height 27
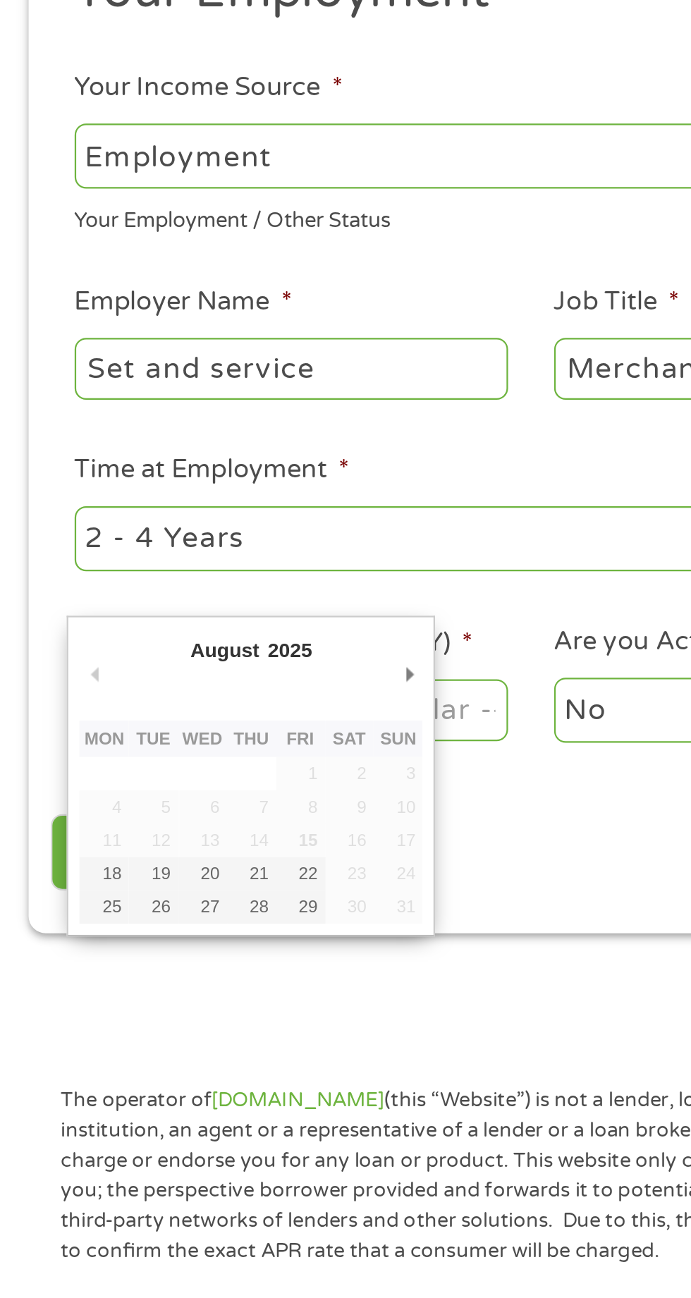
type input "[DATE]"
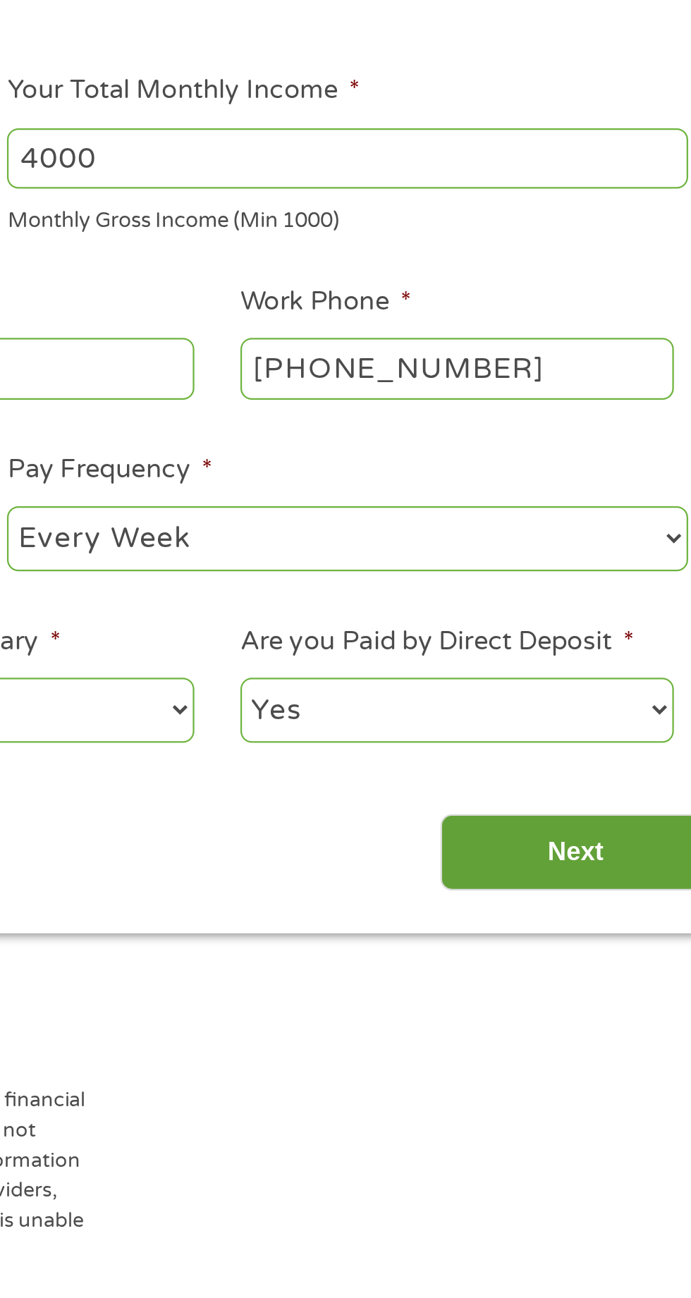
click at [607, 606] on input "Next" at bounding box center [608, 606] width 121 height 35
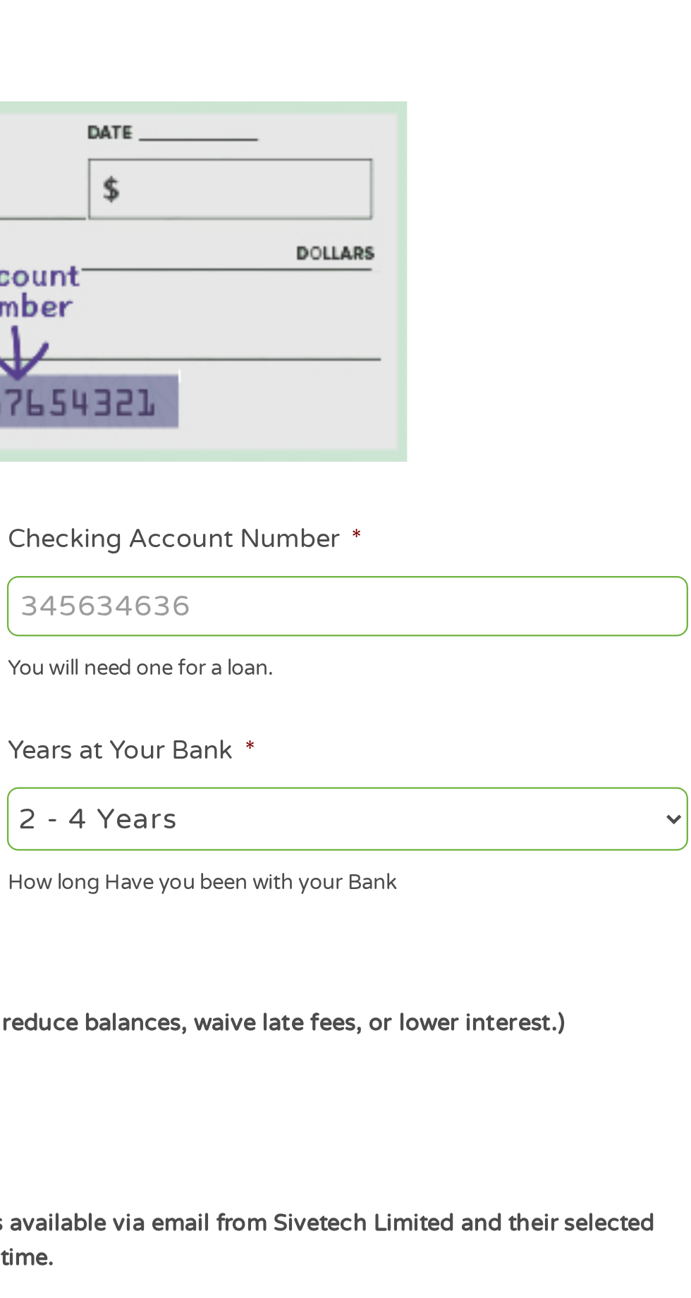
scroll to position [6, 6]
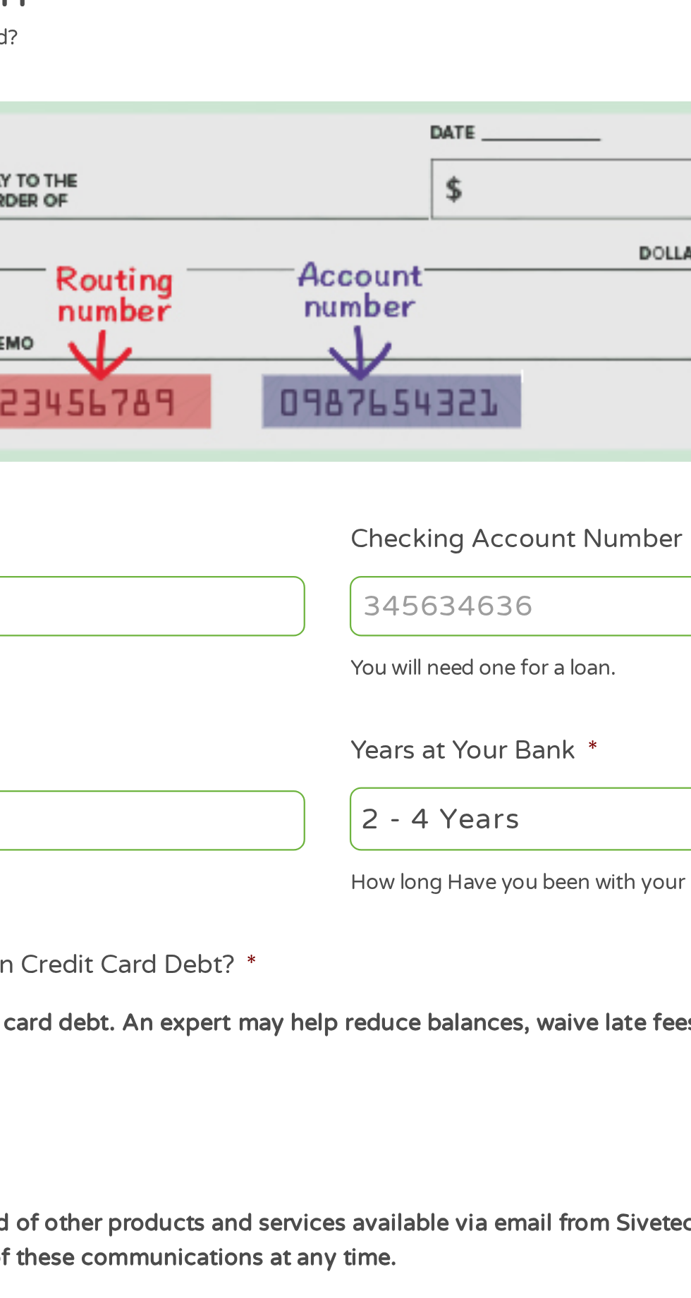
click at [317, 490] on input "ABA / Routing number *" at bounding box center [184, 497] width 302 height 27
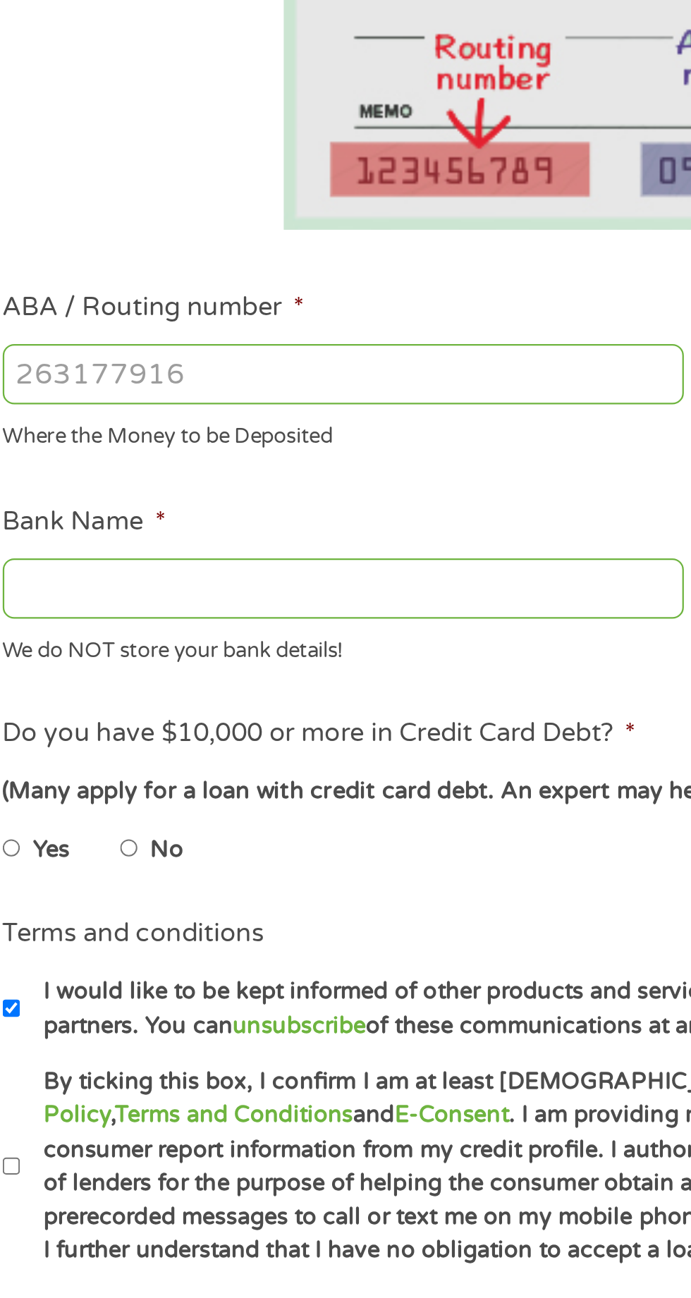
scroll to position [6, 0]
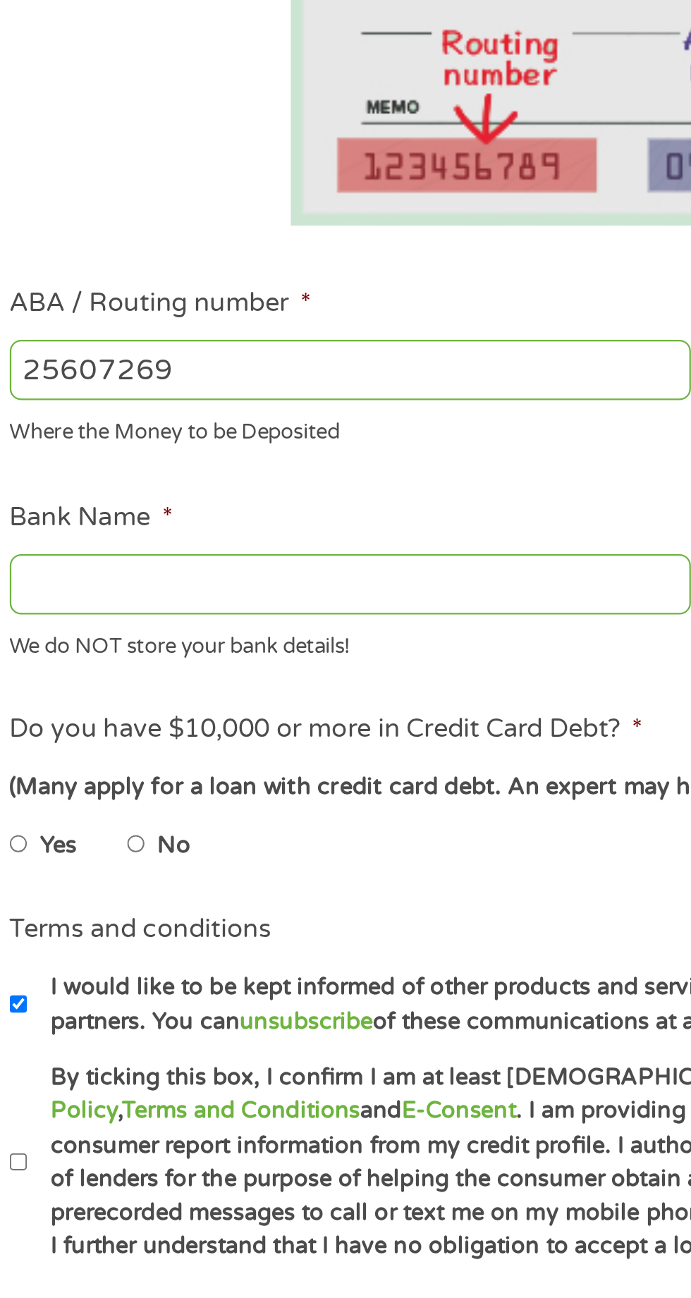
type input "256072691"
type input "E TRADE BANK"
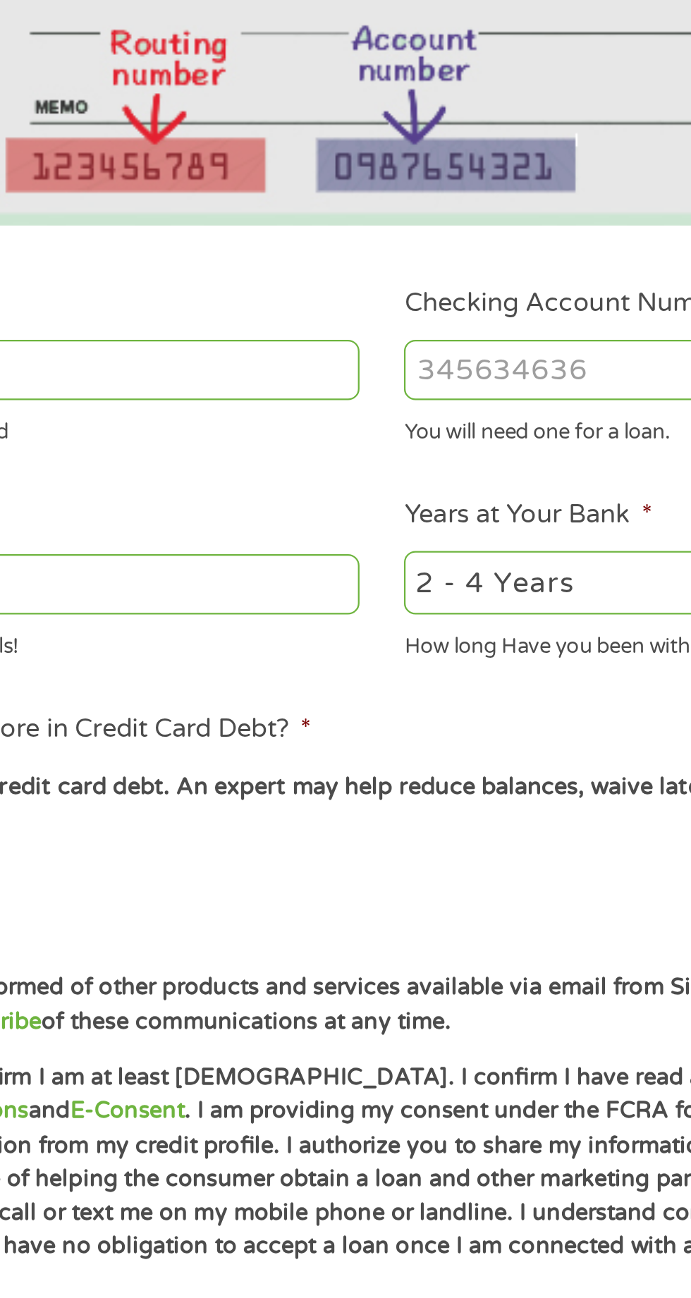
type input "256072691"
click at [452, 496] on input "Checking Account Number *" at bounding box center [506, 497] width 302 height 27
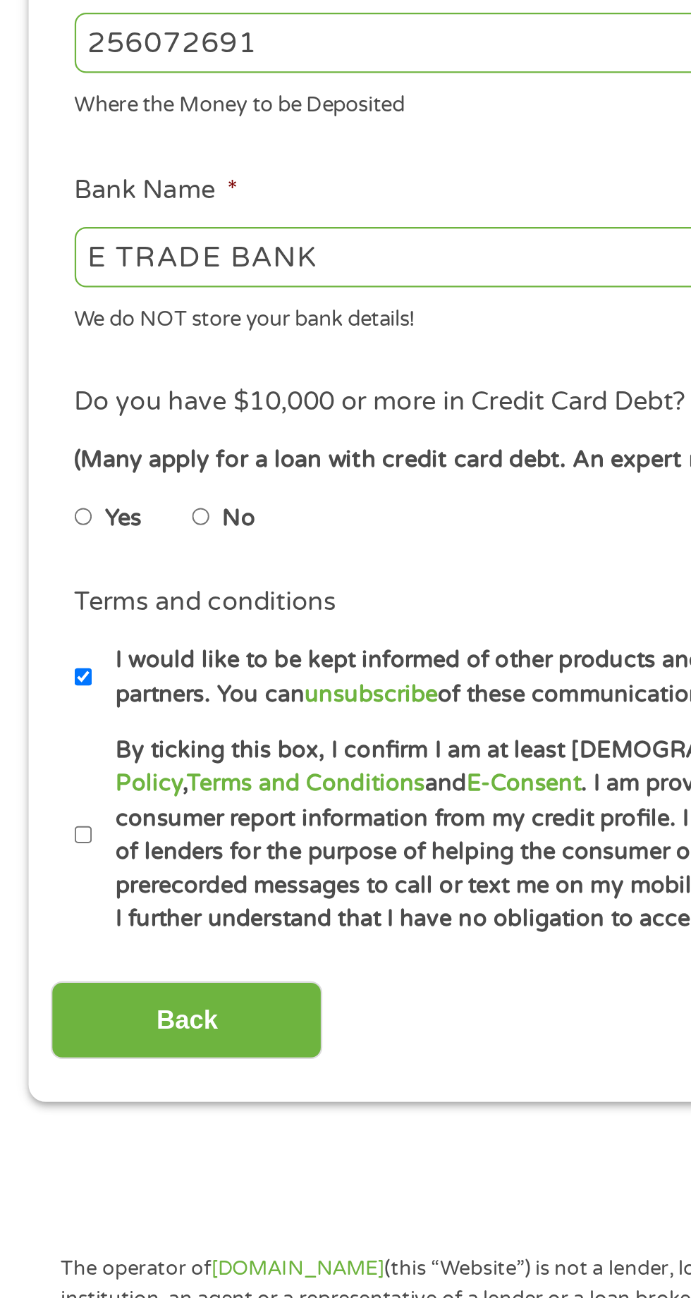
type input "2042504205"
click at [94, 711] on input "No" at bounding box center [89, 708] width 8 height 23
radio input "true"
click at [38, 857] on input "By ticking this box, I confirm I am at least [DEMOGRAPHIC_DATA]. I confirm I ha…" at bounding box center [37, 849] width 8 height 23
checkbox input "true"
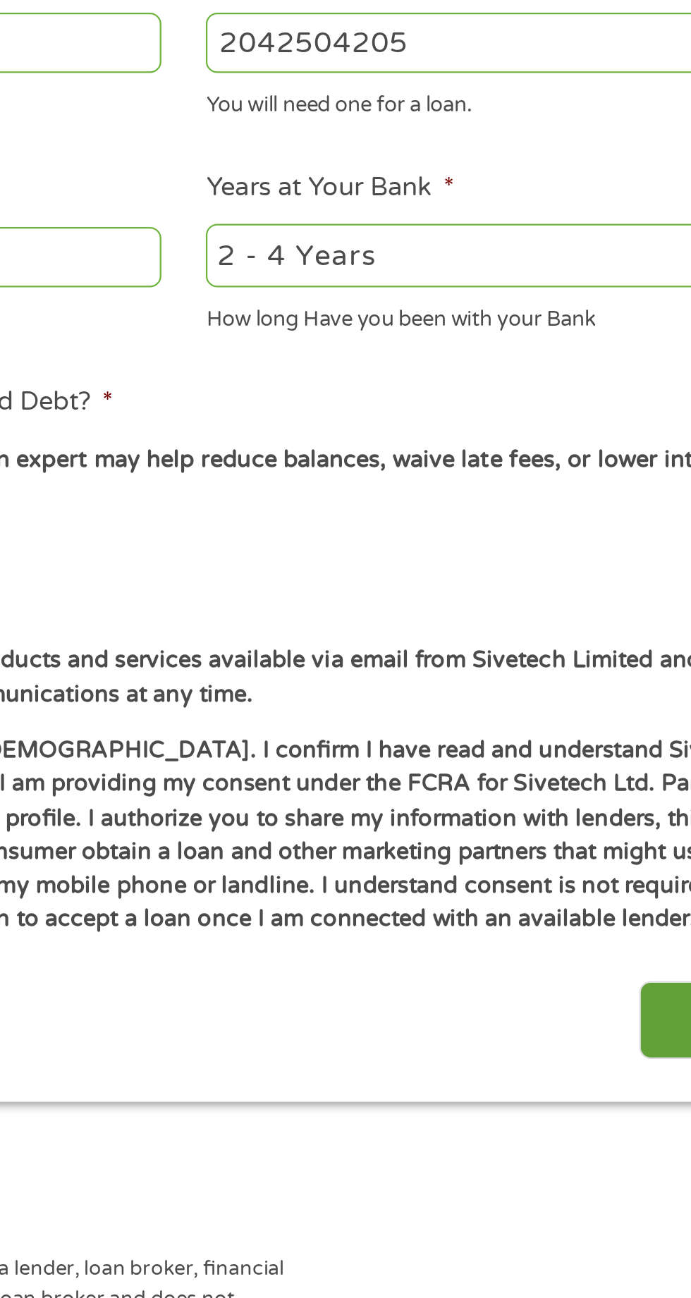
click at [563, 934] on input "Next" at bounding box center [608, 931] width 121 height 35
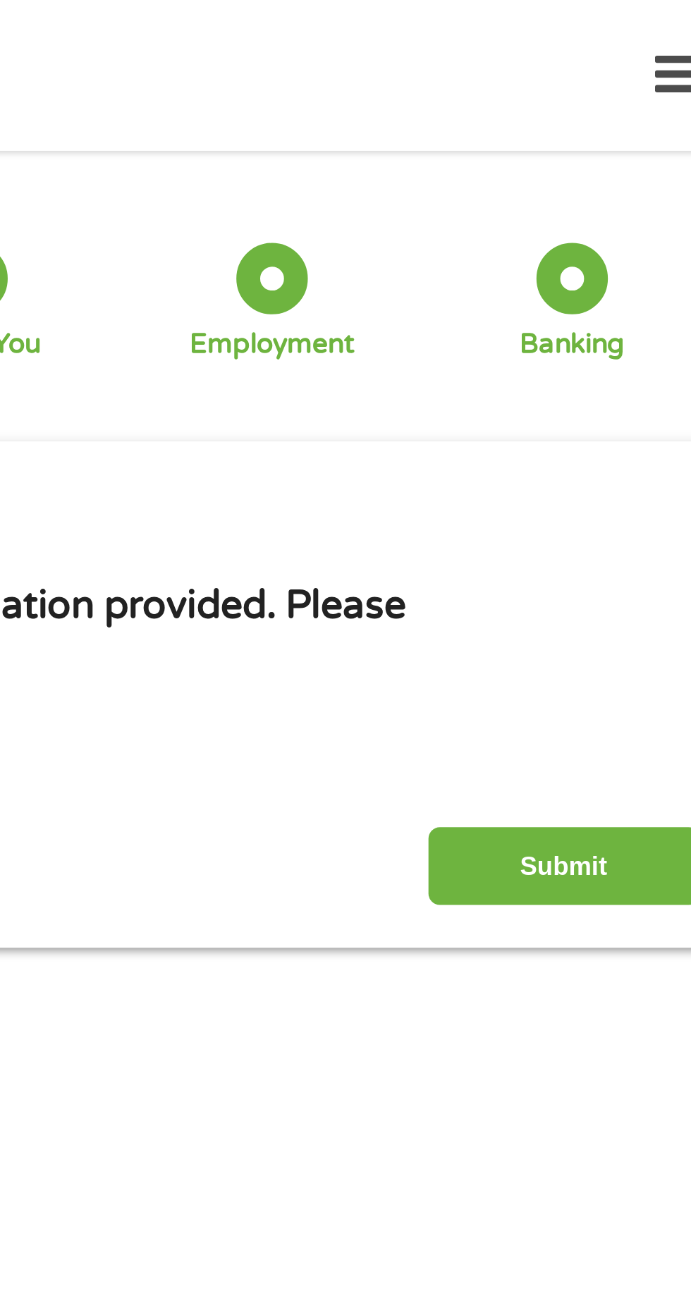
scroll to position [0, 0]
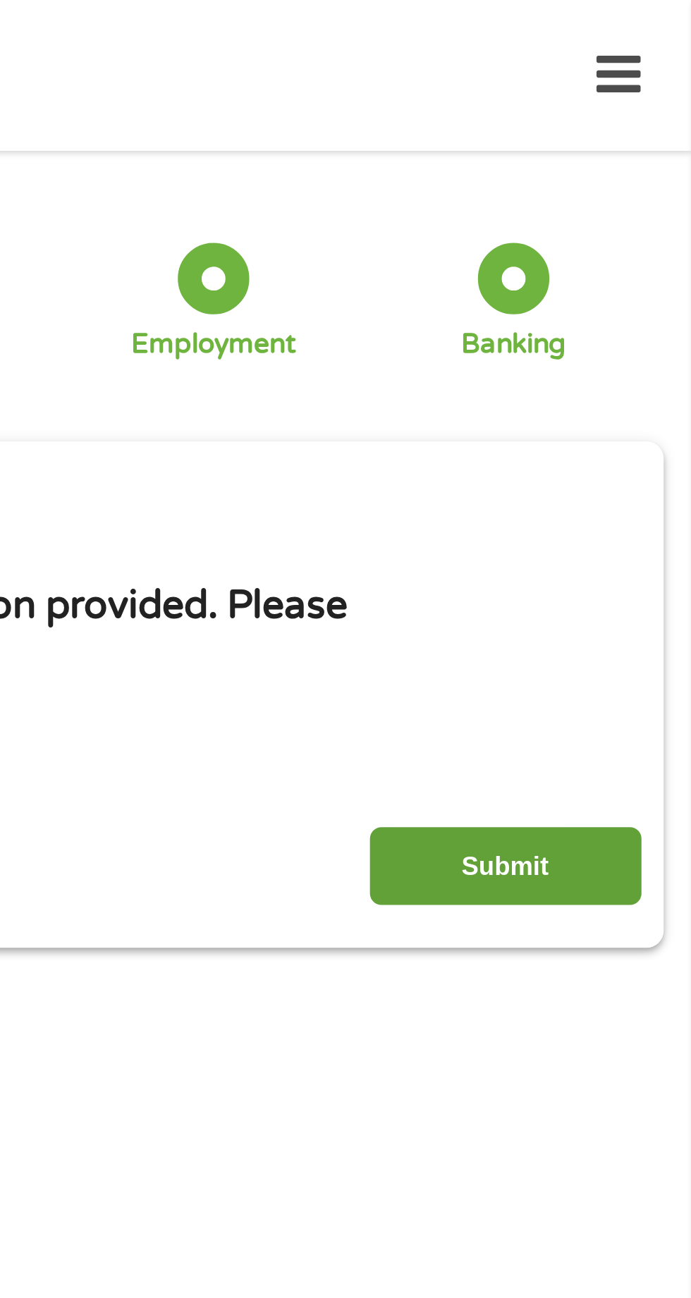
click at [616, 380] on input "Submit" at bounding box center [608, 384] width 121 height 35
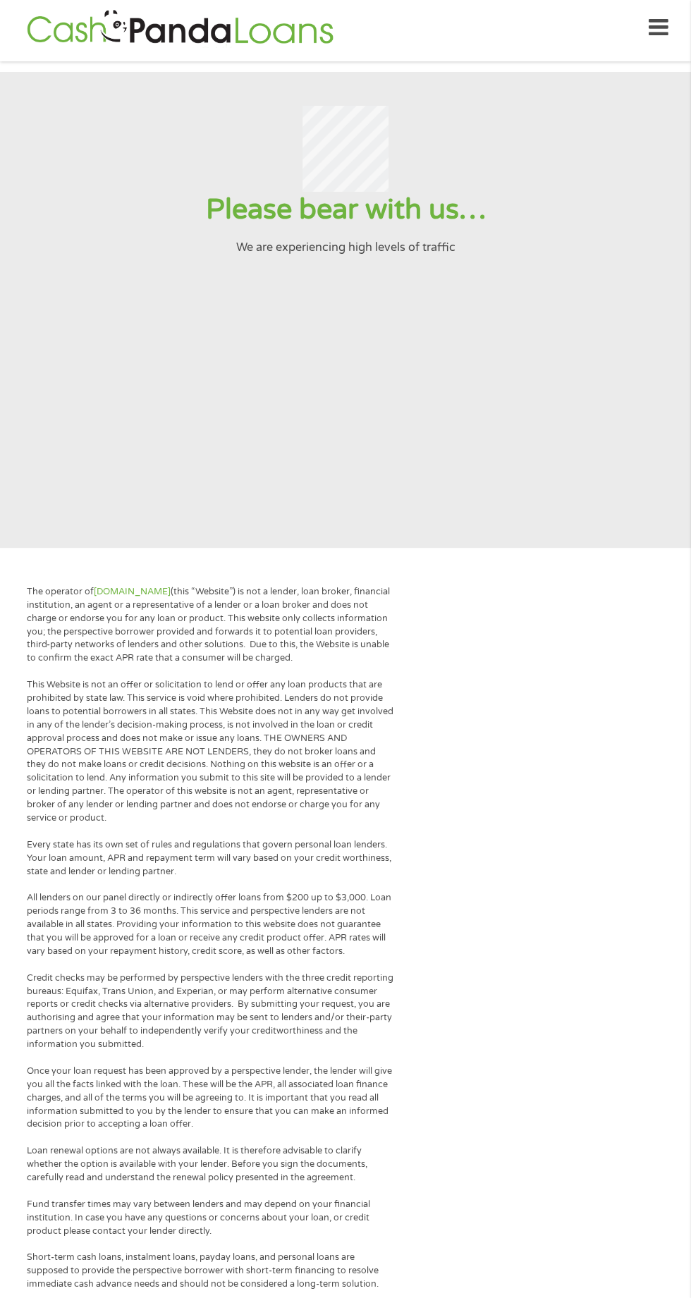
scroll to position [4, 0]
click at [658, 26] on icon at bounding box center [659, 30] width 20 height 35
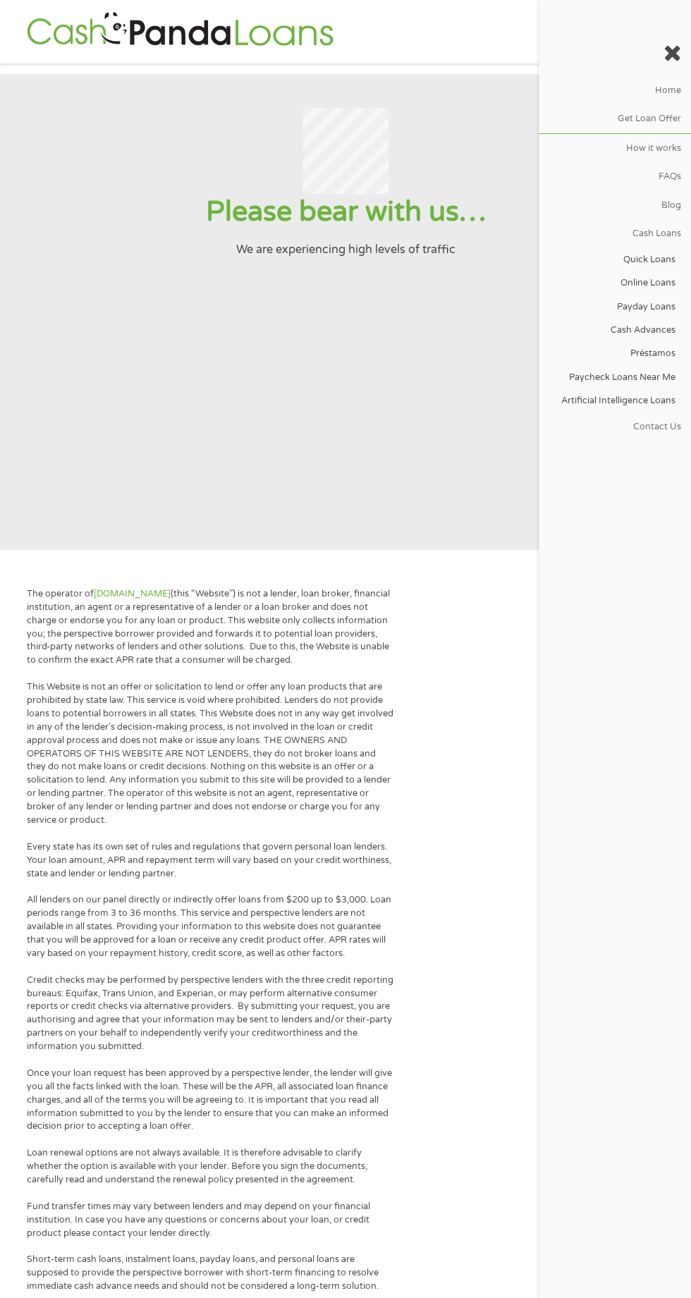
click at [386, 461] on section "Please bear with us… We are experiencing high levels of traffic" at bounding box center [345, 312] width 691 height 476
click at [379, 437] on section "Please bear with us… We are experiencing high levels of traffic" at bounding box center [345, 312] width 691 height 476
click at [668, 35] on div at bounding box center [615, 54] width 152 height 44
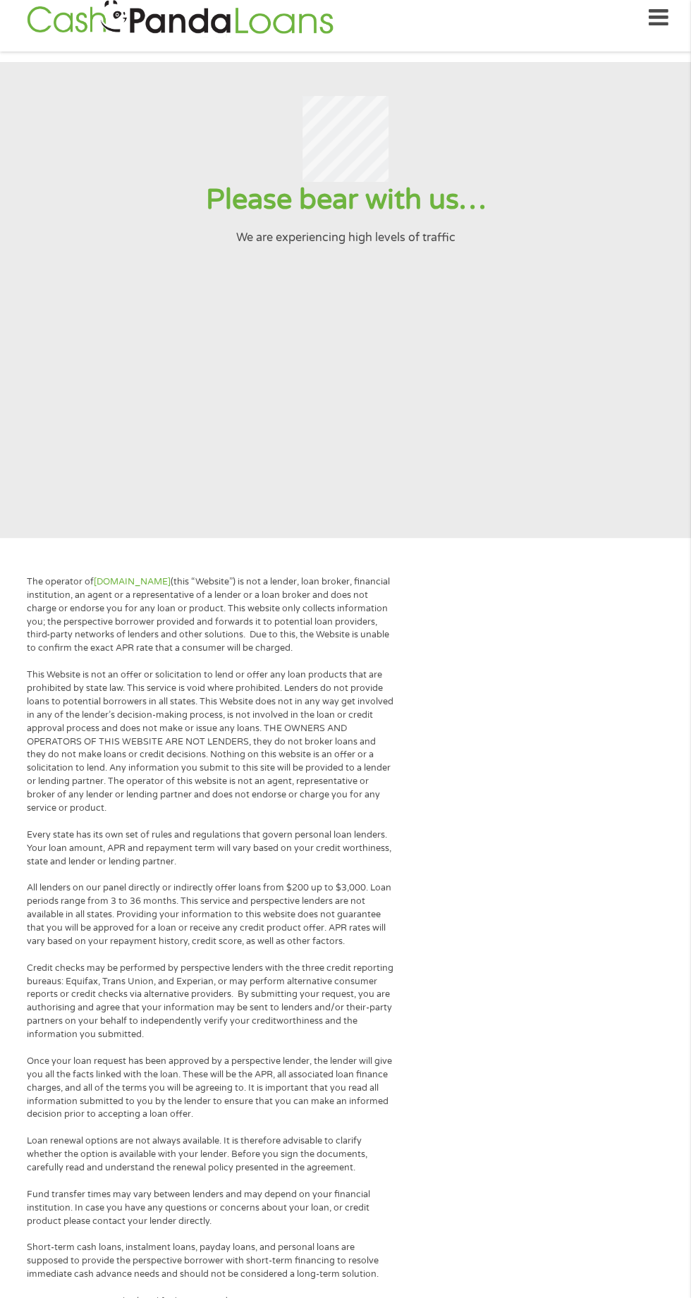
scroll to position [0, 0]
